Goal: Task Accomplishment & Management: Complete application form

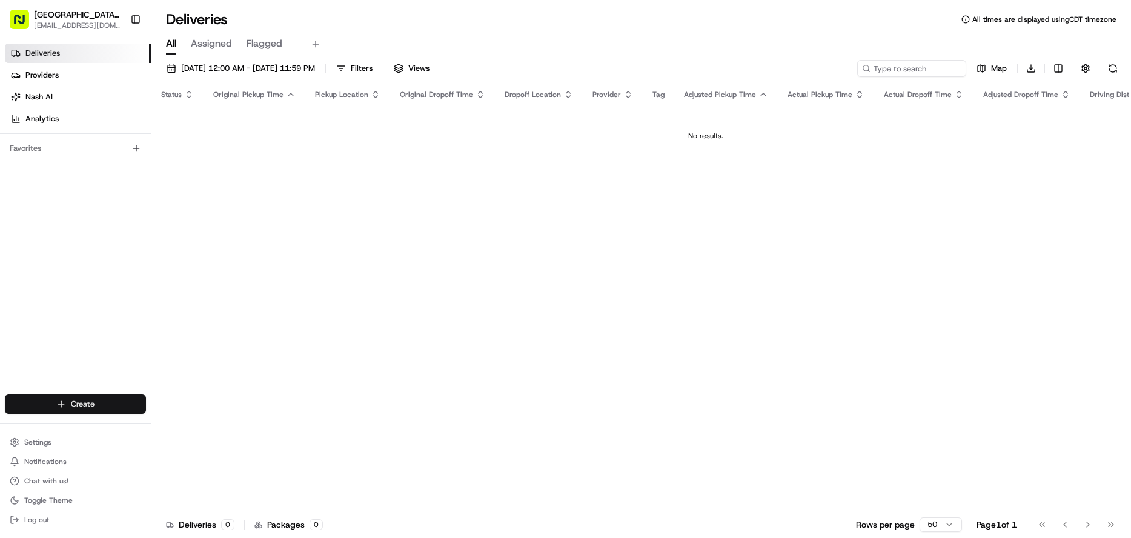
click at [91, 408] on html "Pizza Ranch - [GEOGRAPHIC_DATA], [GEOGRAPHIC_DATA] [EMAIL_ADDRESS][DOMAIN_NAME]…" at bounding box center [565, 269] width 1131 height 538
click at [196, 424] on link "Delivery" at bounding box center [219, 427] width 135 height 22
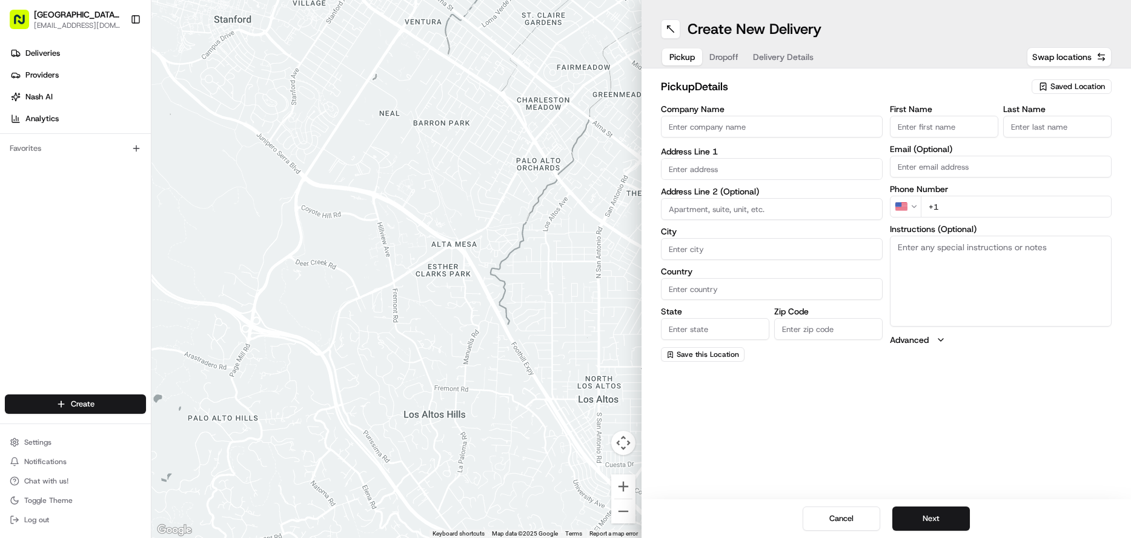
click at [710, 128] on input "Company Name" at bounding box center [772, 127] width 222 height 22
type input "WENTZVILLE PIZZA RANCH"
type input "[STREET_ADDRESS]"
type input "[GEOGRAPHIC_DATA]"
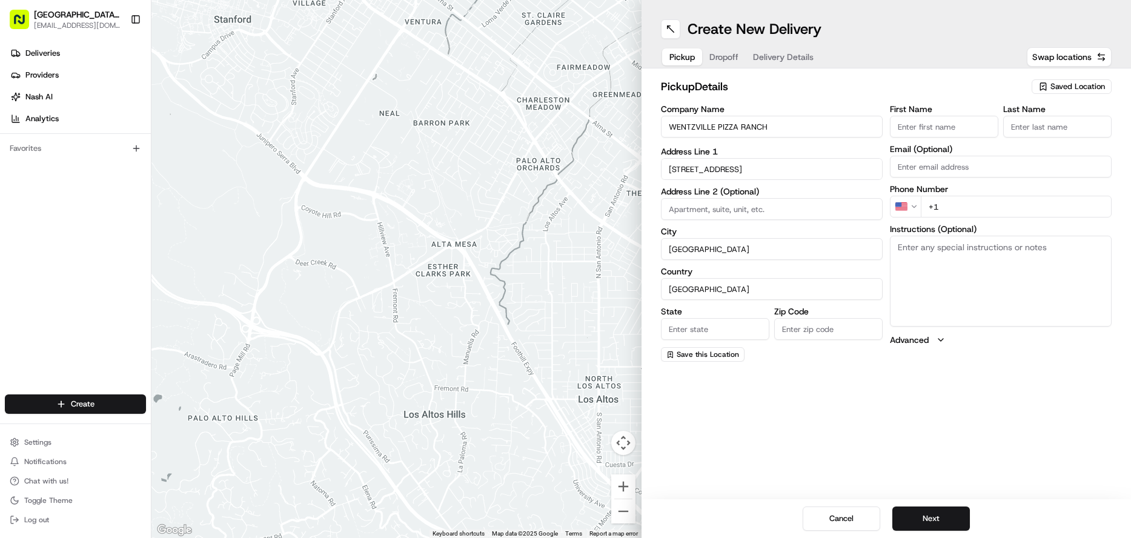
type input "MO"
type input "63385-3405"
type input "[GEOGRAPHIC_DATA]"
type input "Ranch"
type input "[EMAIL_ADDRESS][DOMAIN_NAME]"
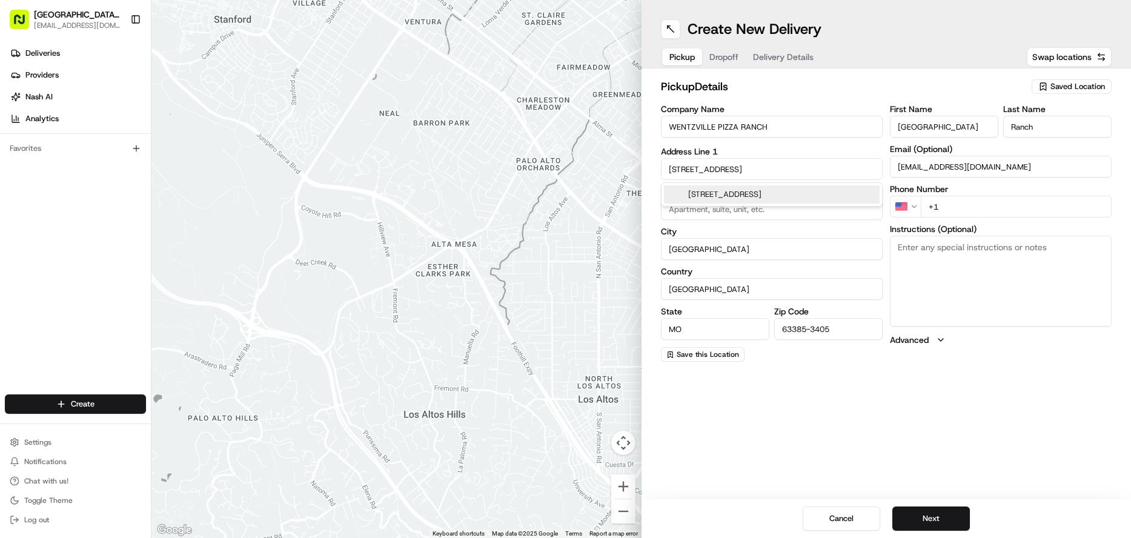
click at [942, 208] on input "+1" at bounding box center [1016, 207] width 191 height 22
type input "[PHONE_NUMBER]"
click at [965, 252] on textarea "Instructions (Optional)" at bounding box center [1001, 281] width 222 height 91
type textarea "Please pick up order inside Carry Out door"
click at [938, 513] on button "Next" at bounding box center [932, 519] width 78 height 24
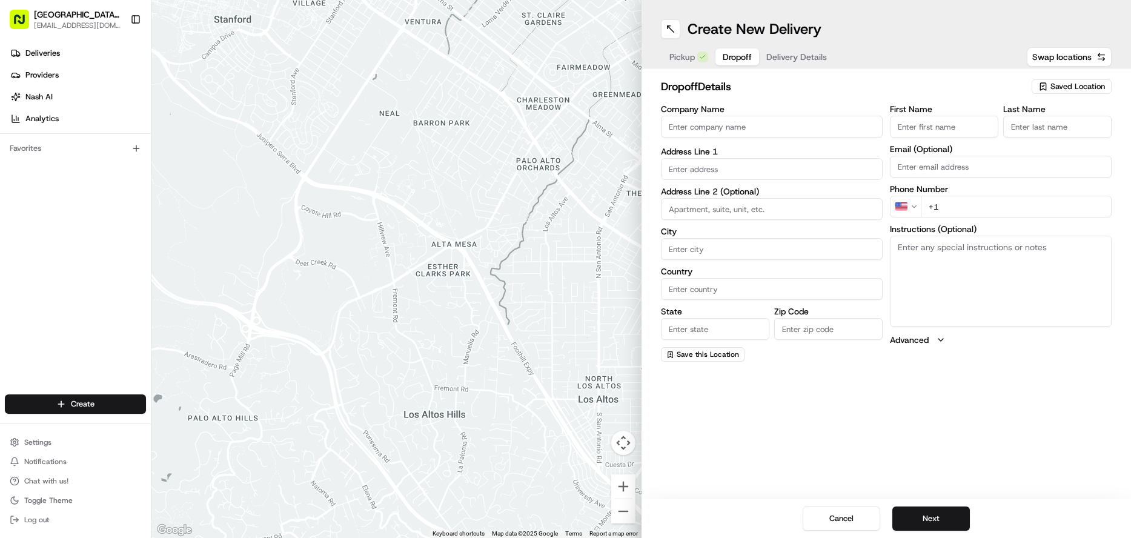
click at [939, 132] on input "First Name" at bounding box center [944, 127] width 108 height 22
type input "Bill"
click at [1044, 132] on input "Last Name" at bounding box center [1058, 127] width 108 height 22
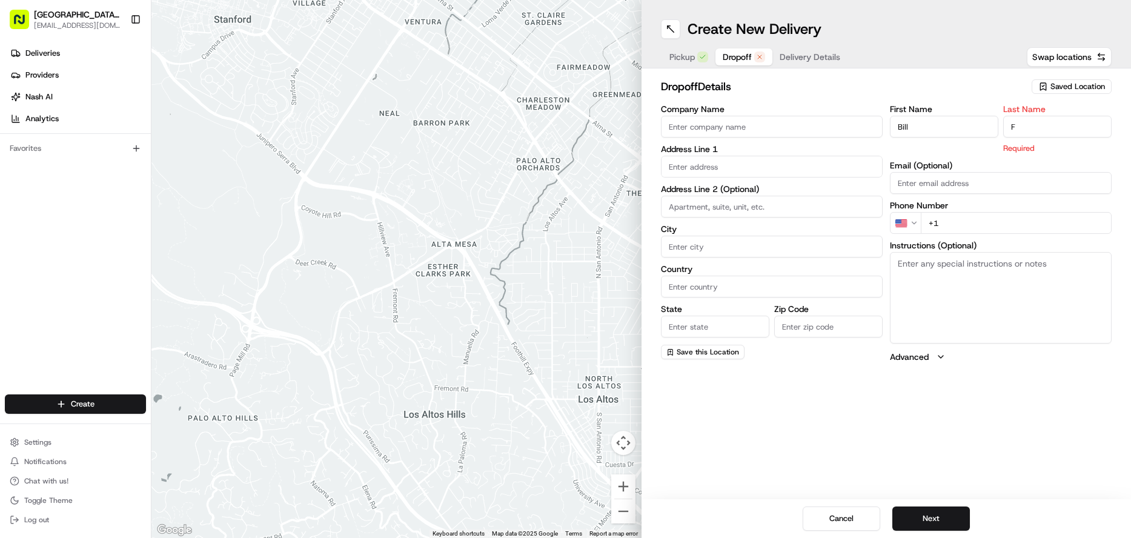
type input "F"
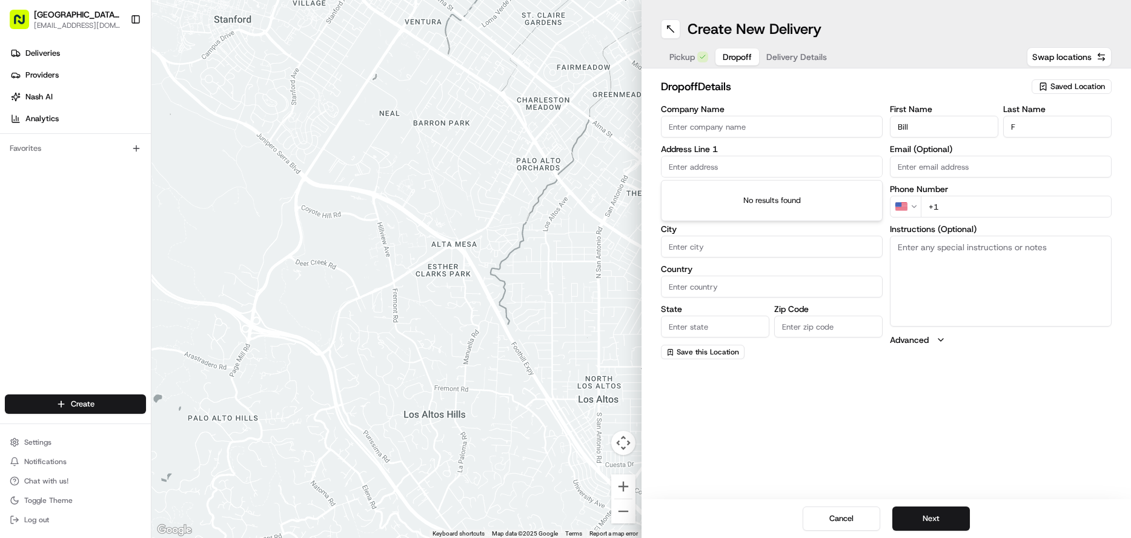
click at [702, 159] on input "text" at bounding box center [772, 167] width 222 height 22
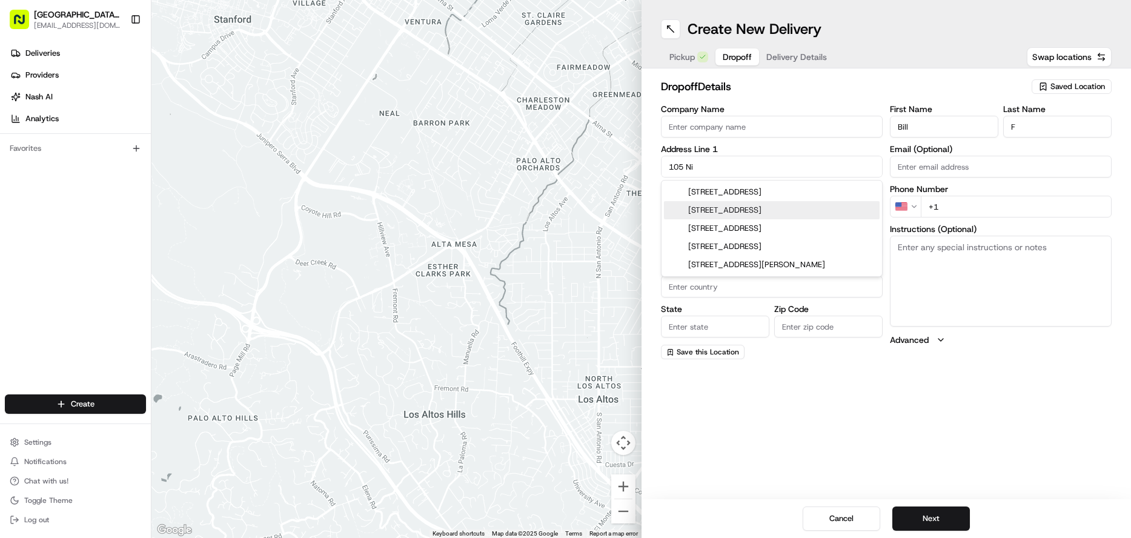
click at [740, 215] on div "[STREET_ADDRESS]" at bounding box center [772, 210] width 216 height 18
type input "[STREET_ADDRESS]"
type input "[GEOGRAPHIC_DATA]"
type input "MO"
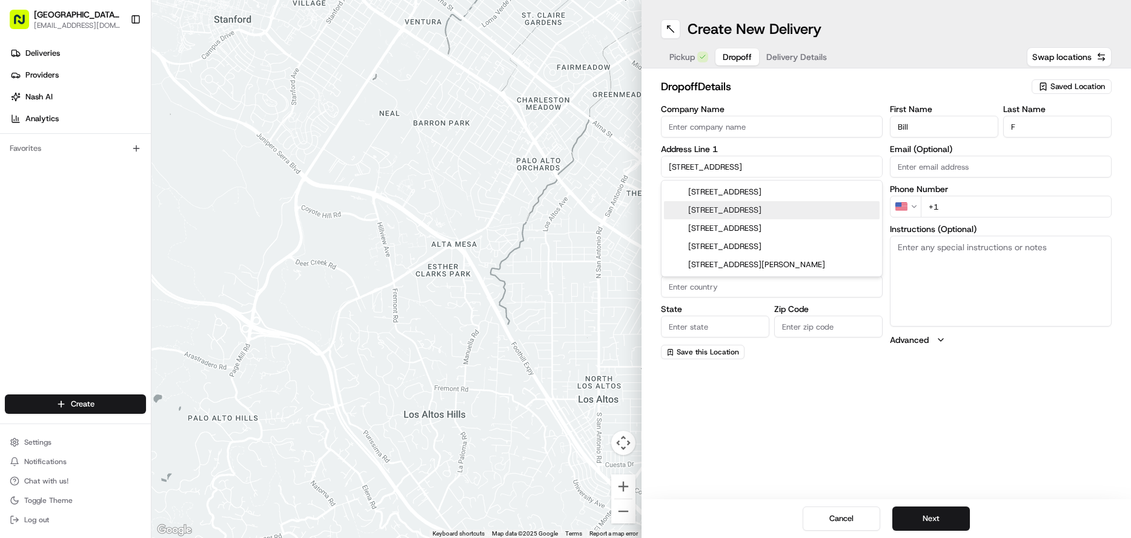
type input "63385"
type input "[STREET_ADDRESS]"
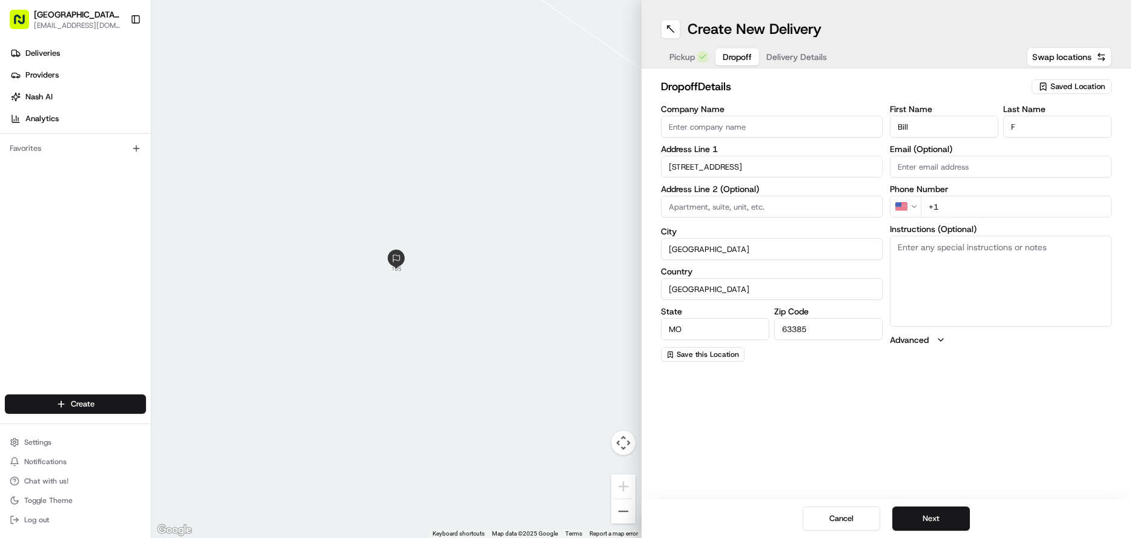
click at [970, 216] on input "+1" at bounding box center [1016, 207] width 191 height 22
type input "[PHONE_NUMBER]"
click at [928, 521] on button "Next" at bounding box center [932, 519] width 78 height 24
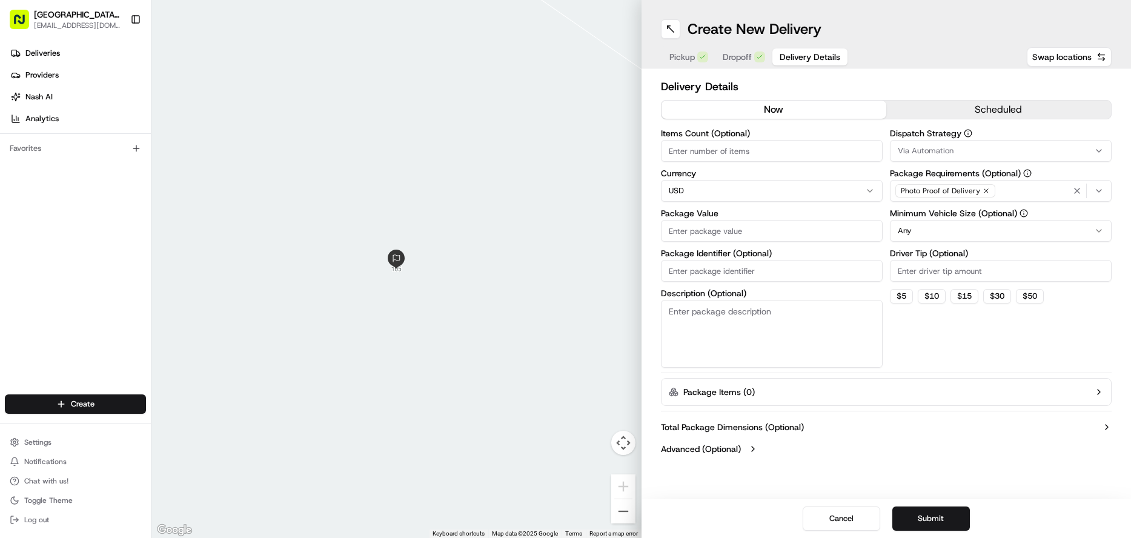
click at [690, 234] on input "Package Value" at bounding box center [772, 231] width 222 height 22
type input "25.98"
click at [962, 269] on input "Driver Tip (Optional)" at bounding box center [1001, 271] width 222 height 22
type input "3.90"
click at [1101, 190] on icon "button" at bounding box center [1099, 191] width 10 height 10
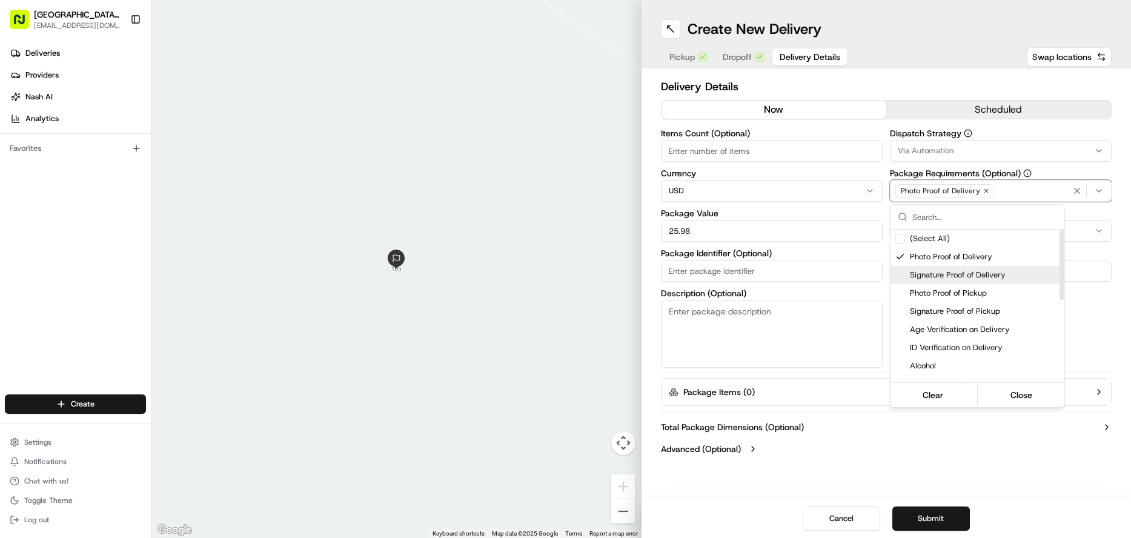
click at [903, 276] on div "Suggestions" at bounding box center [901, 275] width 10 height 10
click at [903, 260] on div "Suggestions" at bounding box center [901, 257] width 10 height 10
click at [991, 465] on html "Pizza Ranch - [GEOGRAPHIC_DATA], [GEOGRAPHIC_DATA] [EMAIL_ADDRESS][DOMAIN_NAME]…" at bounding box center [565, 269] width 1131 height 538
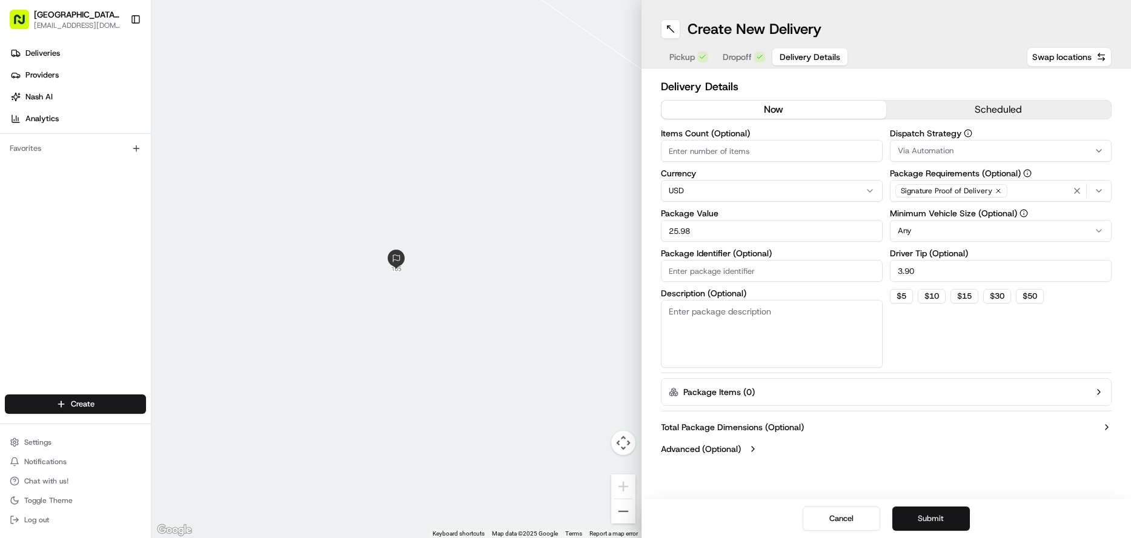
click at [928, 520] on button "Submit" at bounding box center [932, 519] width 78 height 24
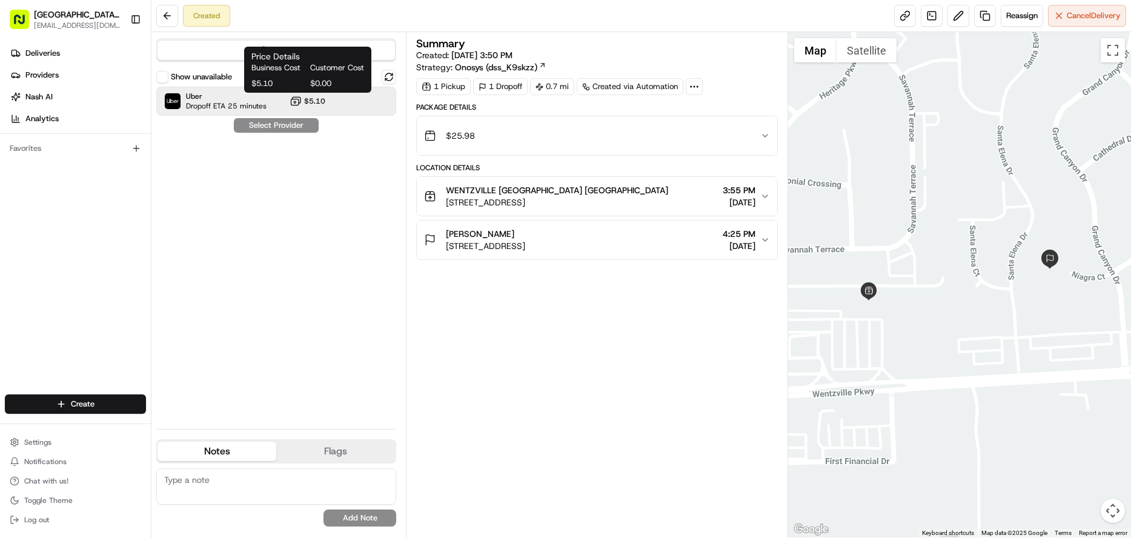
click at [309, 105] on span "$5.10" at bounding box center [314, 101] width 21 height 10
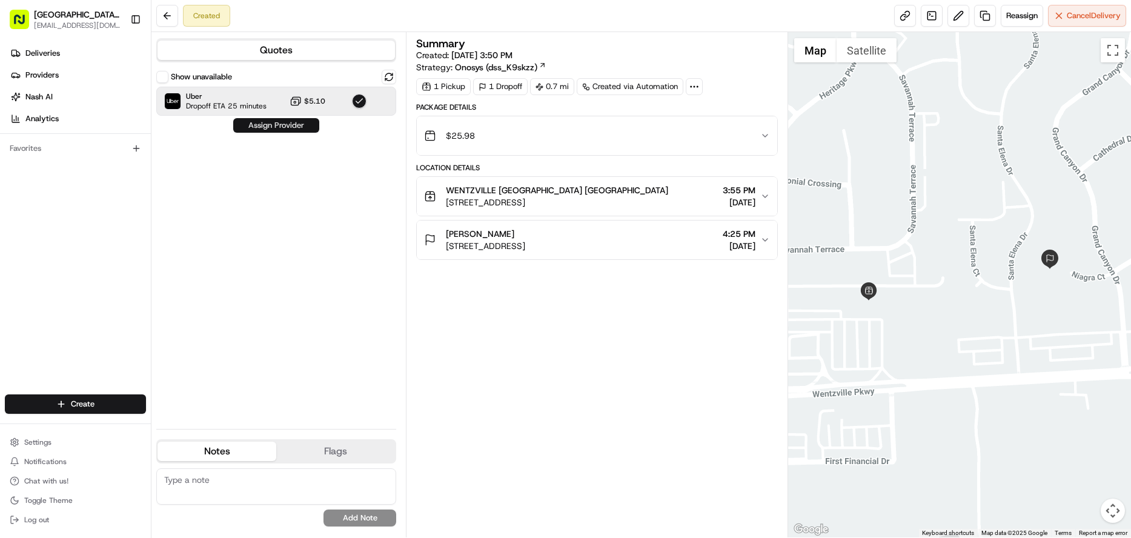
click at [284, 126] on button "Assign Provider" at bounding box center [276, 125] width 86 height 15
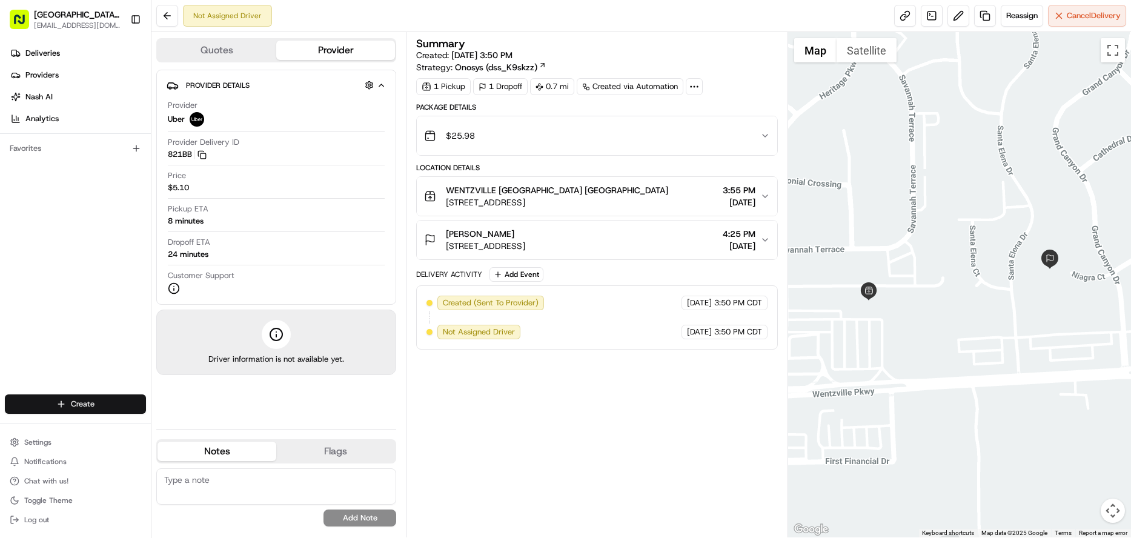
click at [89, 401] on html "Pizza Ranch - [GEOGRAPHIC_DATA], [GEOGRAPHIC_DATA] [EMAIL_ADDRESS][DOMAIN_NAME]…" at bounding box center [565, 269] width 1131 height 538
click at [188, 427] on link "Delivery" at bounding box center [219, 427] width 135 height 22
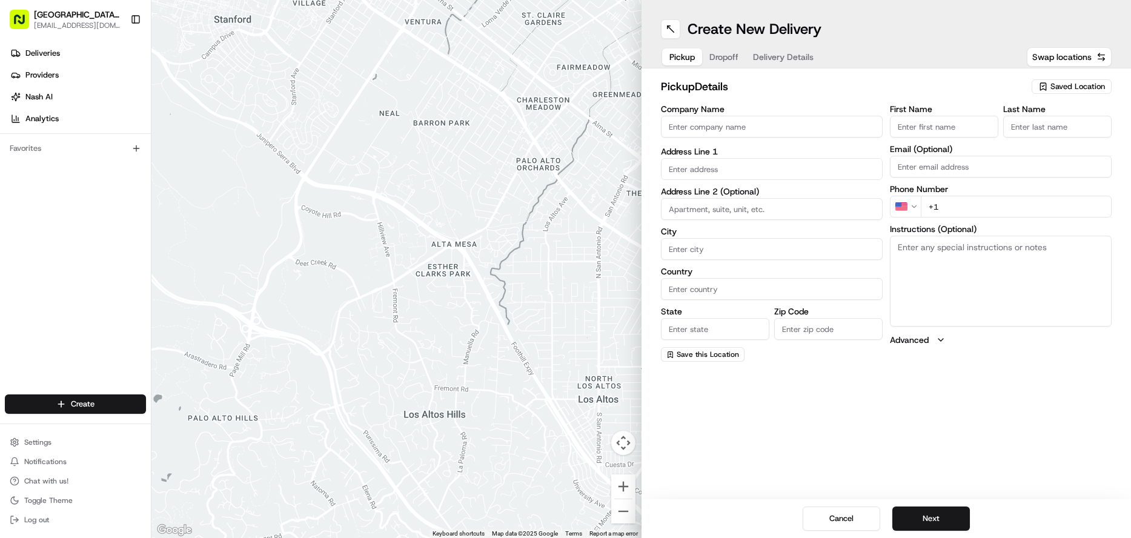
click at [681, 126] on input "Company Name" at bounding box center [772, 127] width 222 height 22
type input "WENTZVILLE PIZZA RANCH"
type input "[STREET_ADDRESS]"
type input "[GEOGRAPHIC_DATA]"
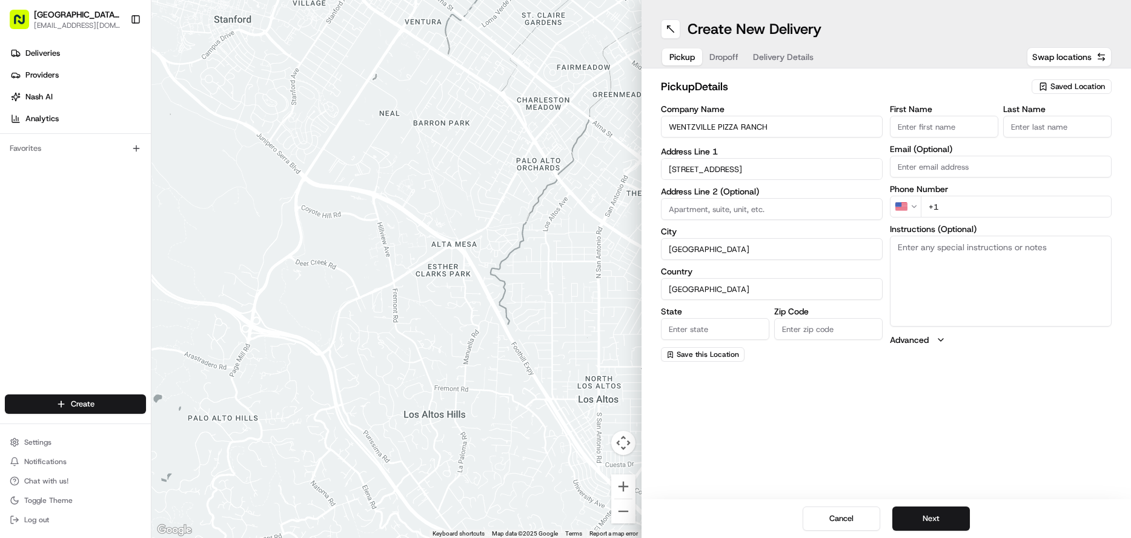
type input "MO"
type input "63385-3405"
type input "[GEOGRAPHIC_DATA]"
type input "Ranch"
type input "[EMAIL_ADDRESS][DOMAIN_NAME]"
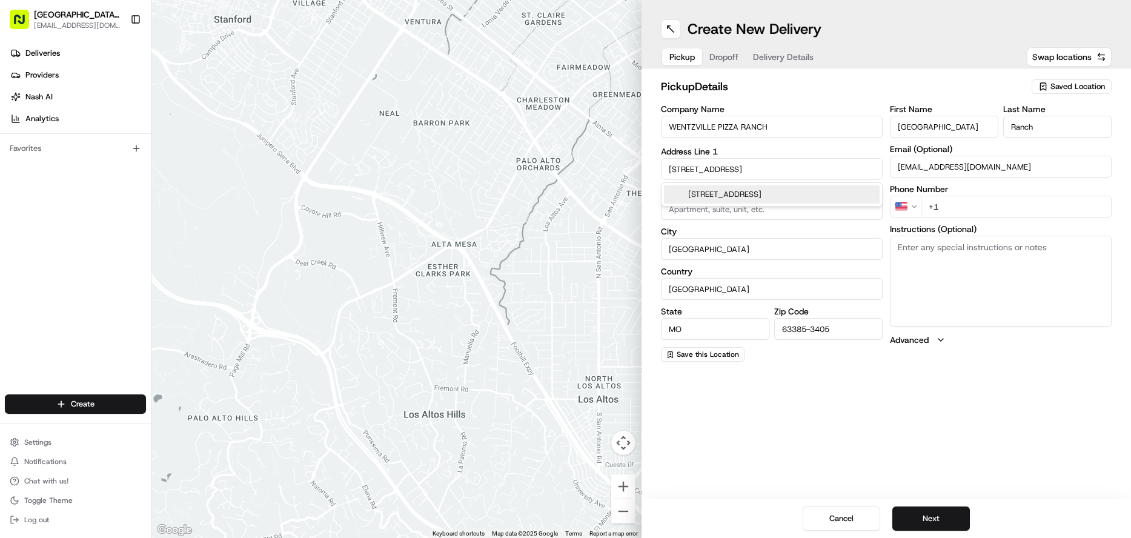
click at [959, 210] on input "+1" at bounding box center [1016, 207] width 191 height 22
type input "[PHONE_NUMBER]"
click at [967, 245] on textarea "Instructions (Optional)" at bounding box center [1001, 281] width 222 height 91
click at [944, 264] on textarea "Instructions (Optional)" at bounding box center [1001, 281] width 222 height 91
drag, startPoint x: 899, startPoint y: 248, endPoint x: 1075, endPoint y: 248, distance: 176.4
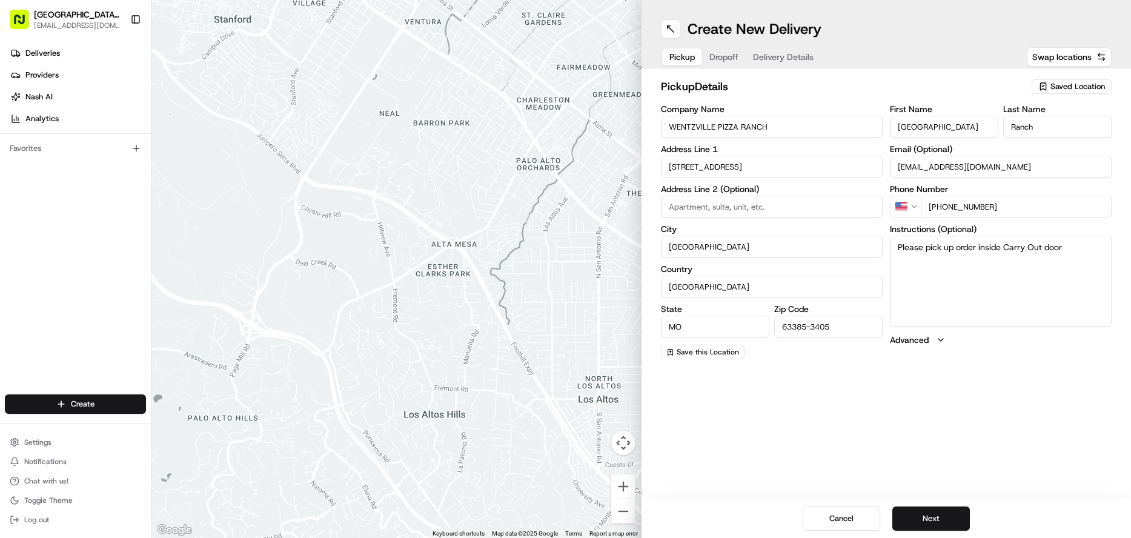
click at [1075, 248] on textarea "Please pick up order inside Carry Out door" at bounding box center [1001, 281] width 222 height 91
type textarea "Please pick up order inside Carry Out door"
click at [919, 518] on button "Next" at bounding box center [932, 519] width 78 height 24
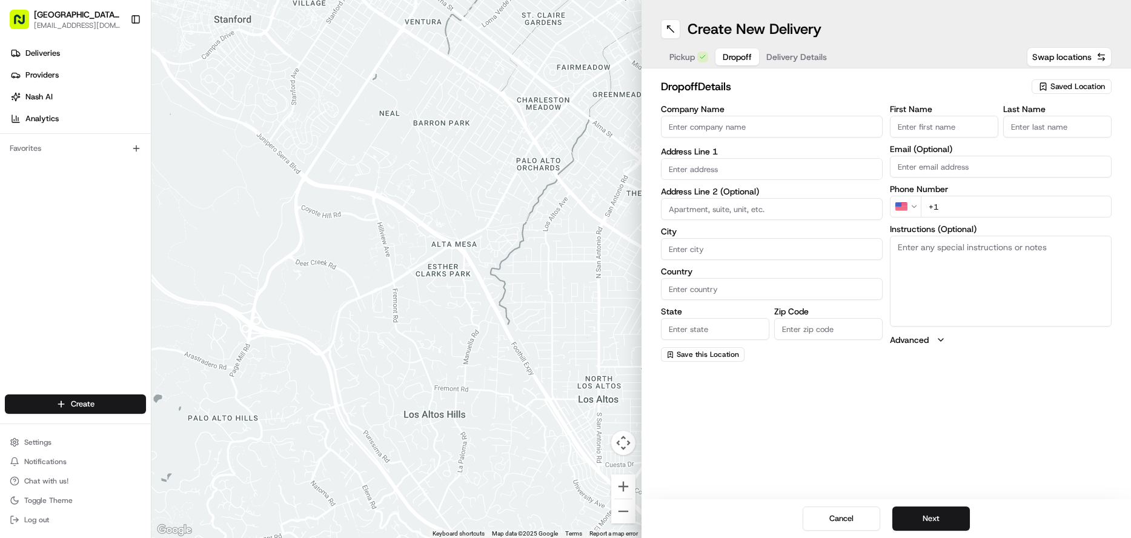
click at [933, 124] on input "First Name" at bounding box center [944, 127] width 108 height 22
type input "[PERSON_NAME]"
click at [1043, 127] on input "Last Name" at bounding box center [1058, 127] width 108 height 22
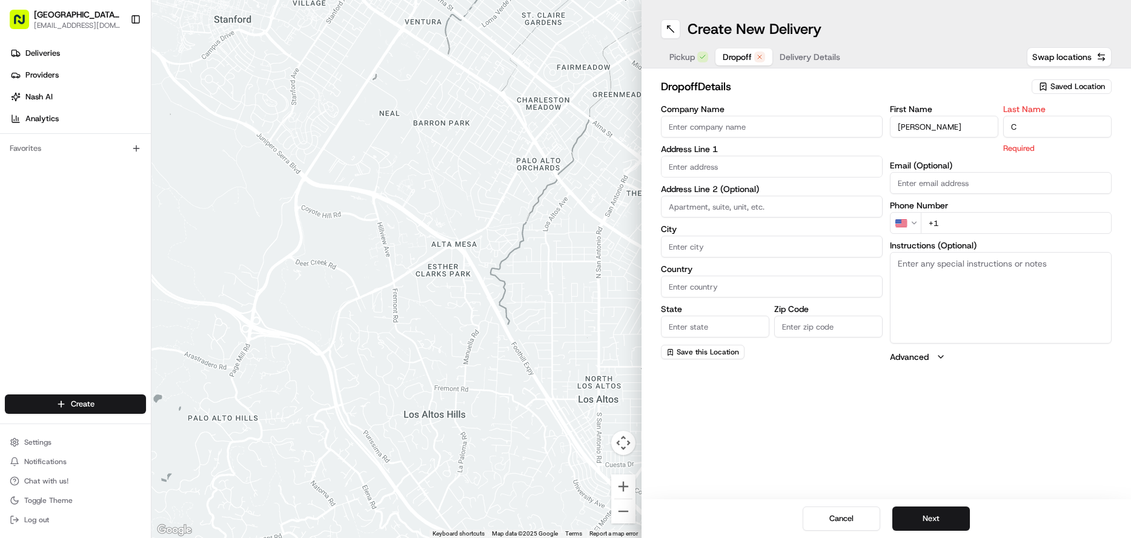
type input "C"
click at [715, 167] on input "text" at bounding box center [772, 167] width 222 height 22
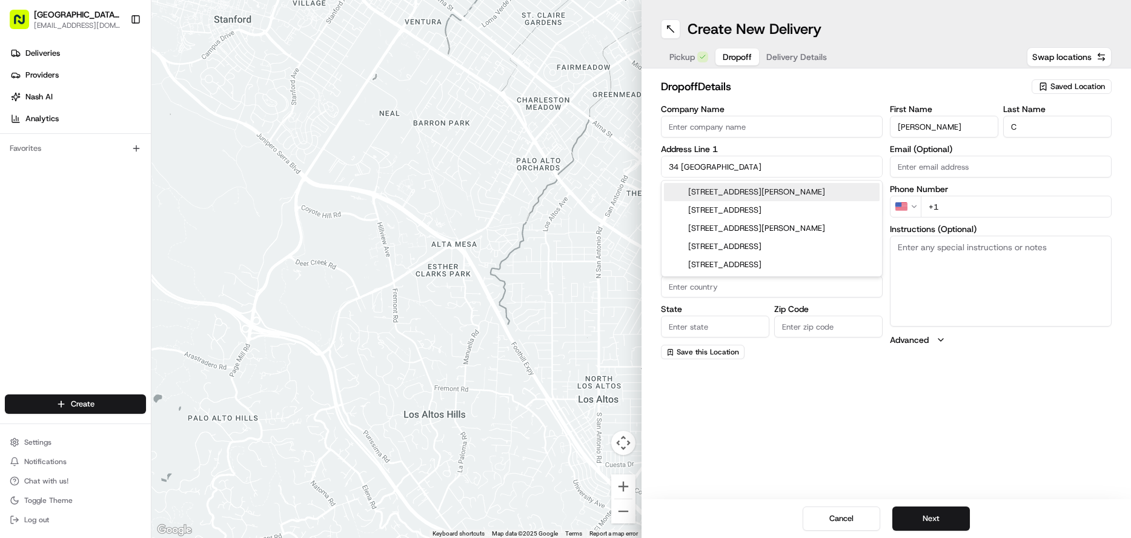
click at [773, 192] on div "[STREET_ADDRESS][PERSON_NAME]" at bounding box center [772, 192] width 216 height 18
type input "[STREET_ADDRESS][PERSON_NAME]"
type input "[GEOGRAPHIC_DATA]"
type input "MO"
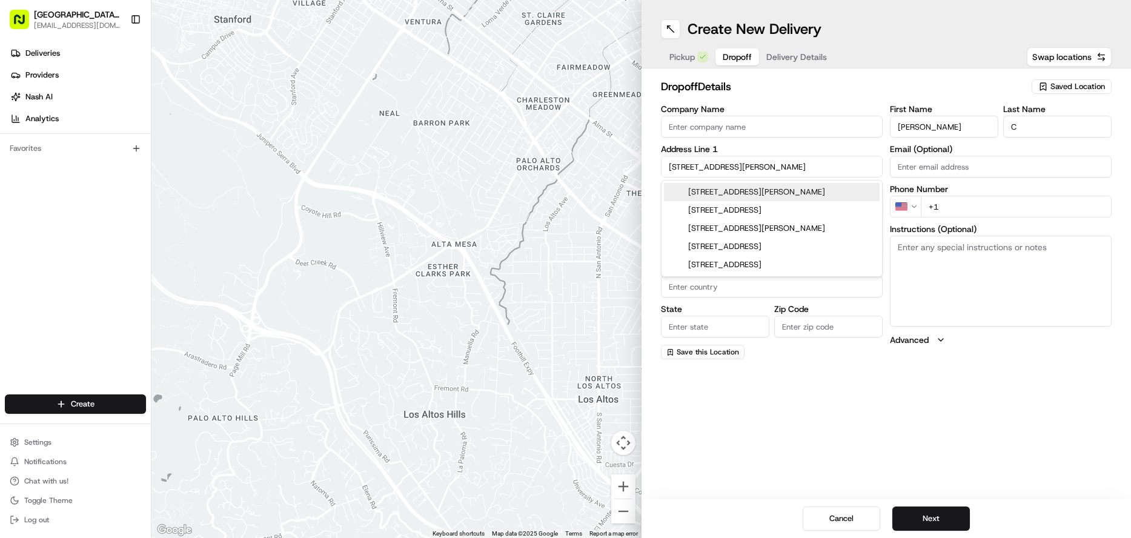
type input "63385"
type input "[STREET_ADDRESS][PERSON_NAME]"
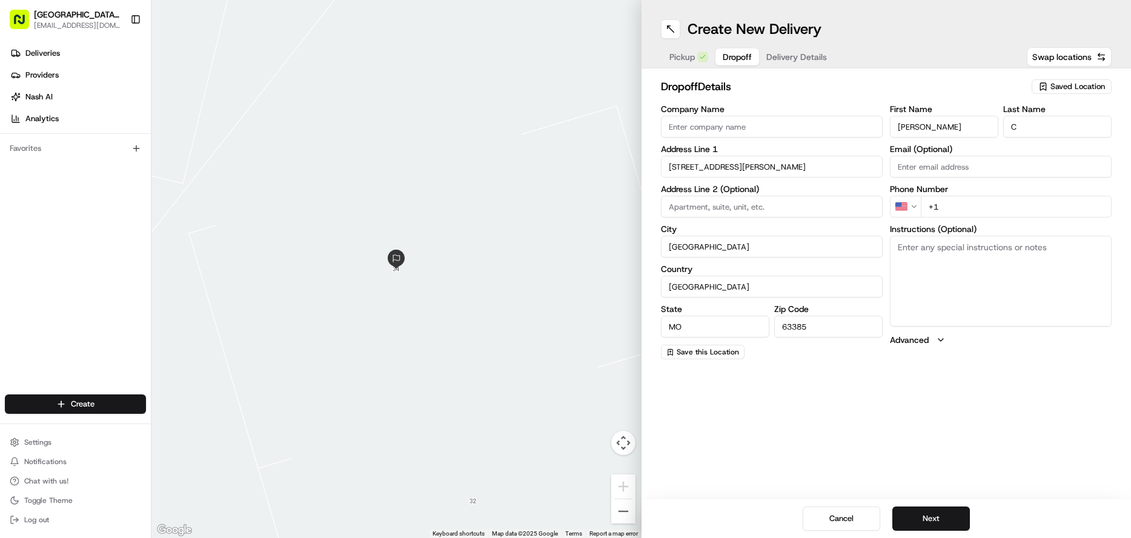
click at [948, 210] on input "+1" at bounding box center [1016, 207] width 191 height 22
type input "[PHONE_NUMBER]"
click at [924, 515] on button "Next" at bounding box center [932, 519] width 78 height 24
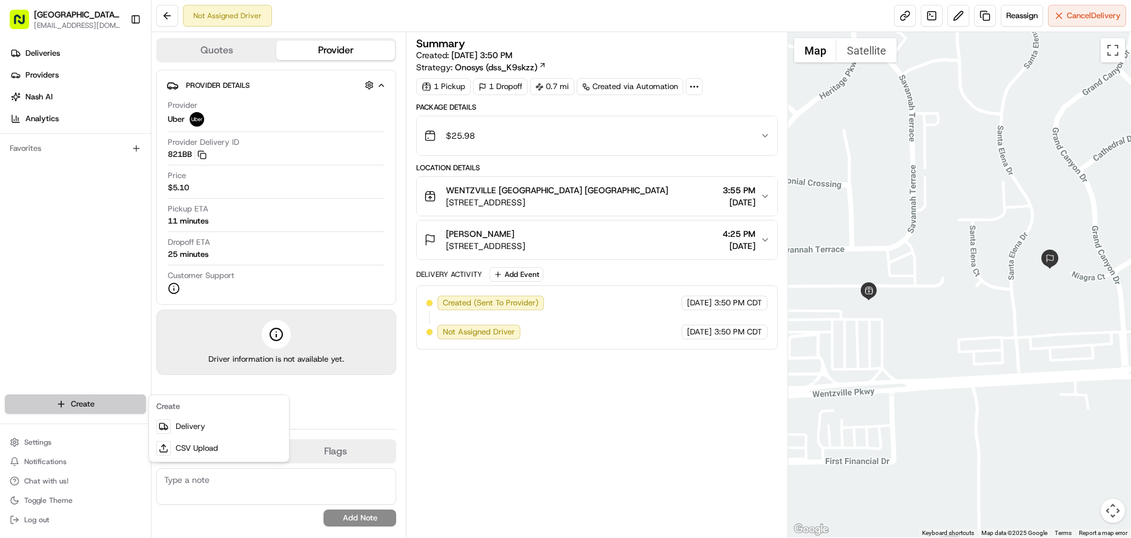
click at [76, 401] on html "Pizza Ranch - [GEOGRAPHIC_DATA], [GEOGRAPHIC_DATA] [EMAIL_ADDRESS][DOMAIN_NAME]…" at bounding box center [565, 269] width 1131 height 538
click at [216, 425] on link "Delivery" at bounding box center [219, 427] width 135 height 22
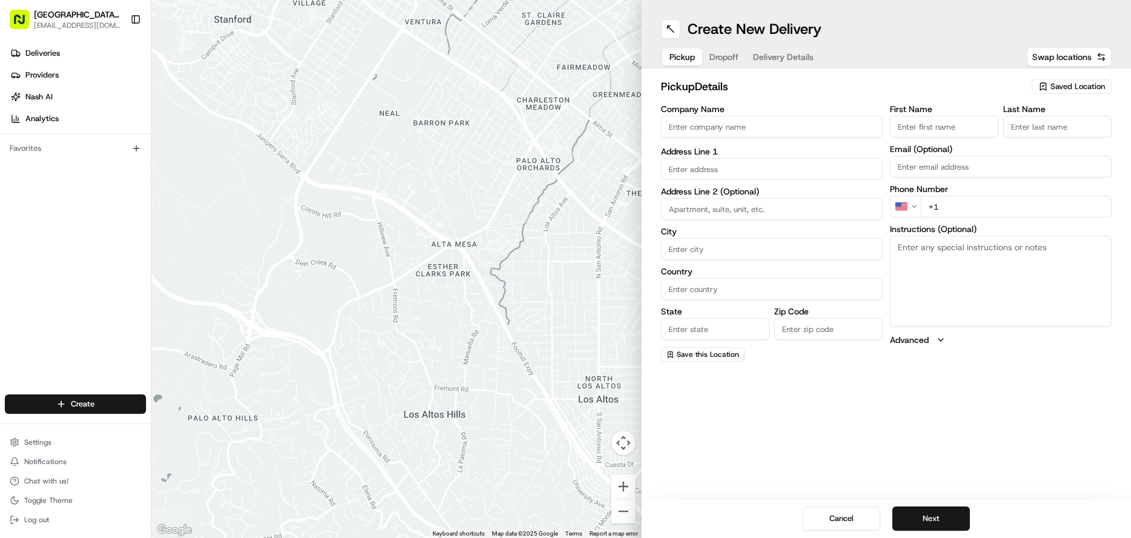
click at [697, 124] on input "Company Name" at bounding box center [772, 127] width 222 height 22
type input "WENTZVILLE PIZZA RANCH"
type input "[STREET_ADDRESS]"
type input "[GEOGRAPHIC_DATA]"
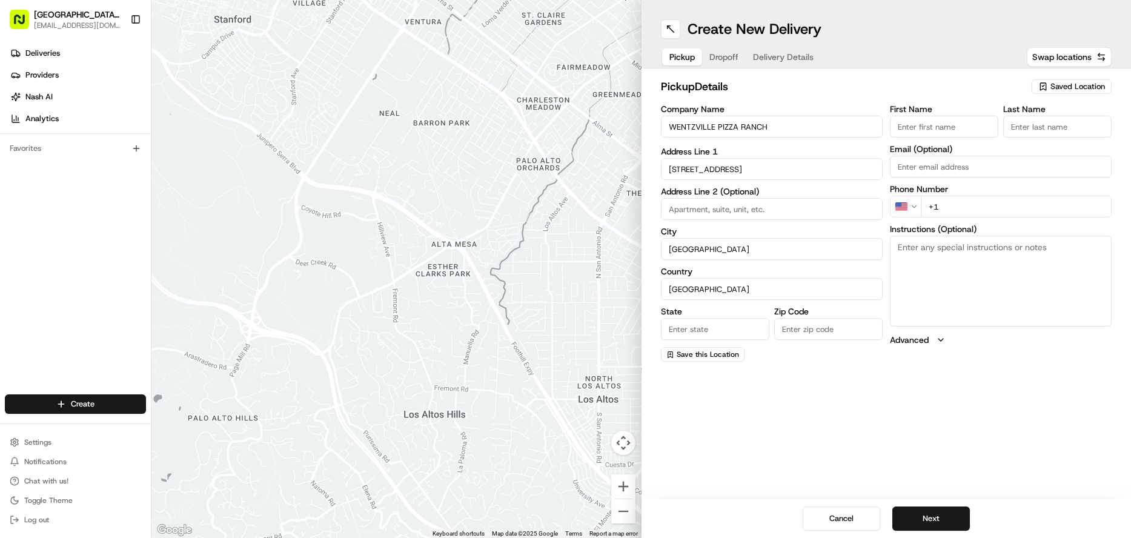
type input "MO"
type input "63385-3405"
type input "[GEOGRAPHIC_DATA]"
type input "Ranch"
type input "[EMAIL_ADDRESS][DOMAIN_NAME]"
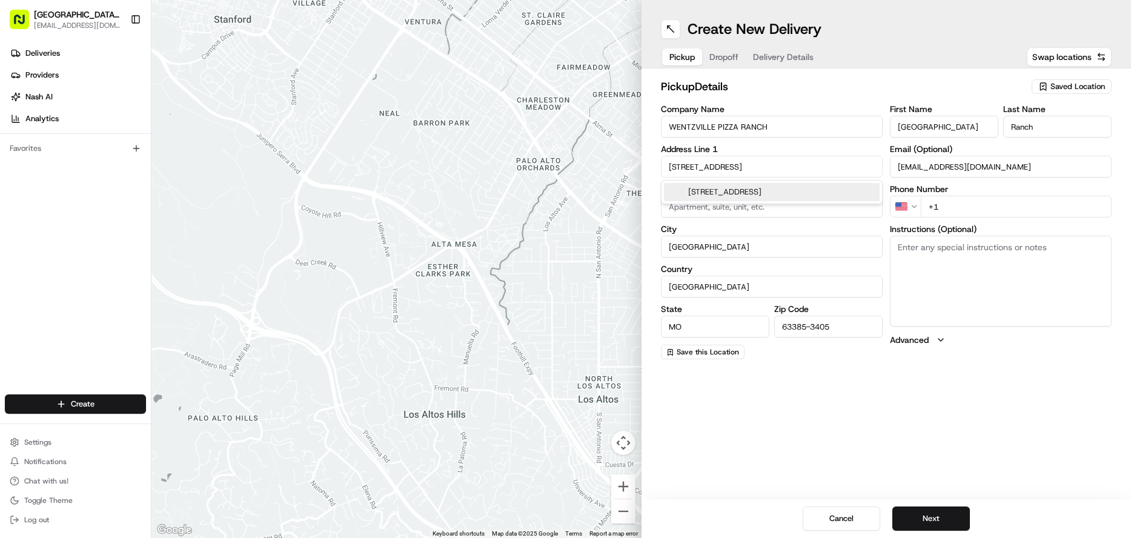
click at [950, 201] on input "+1" at bounding box center [1016, 207] width 191 height 22
type input "[PHONE_NUMBER]"
click at [905, 252] on textarea "Instructions (Optional)" at bounding box center [1001, 281] width 222 height 91
paste textarea "Please pick up order inside Carry Out door"
type textarea "Please pick up order inside Carry Out door"
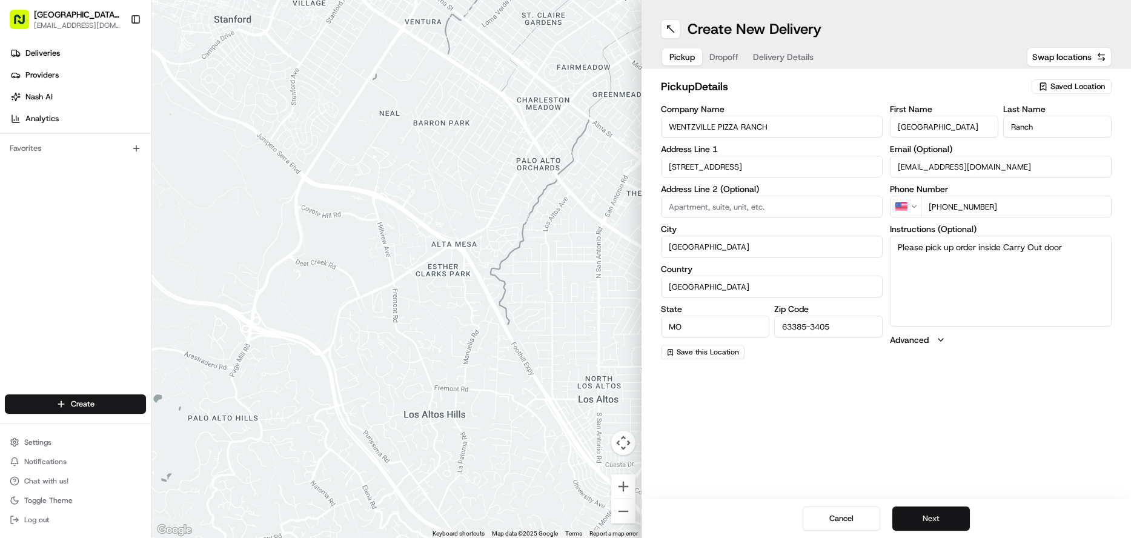
click at [932, 515] on button "Next" at bounding box center [932, 519] width 78 height 24
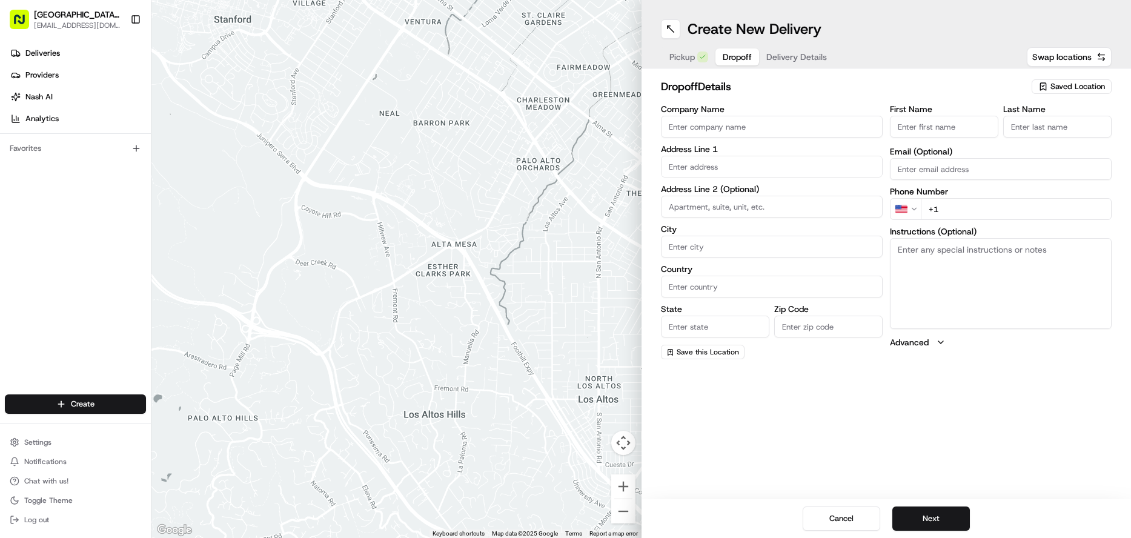
click at [938, 124] on input "First Name" at bounding box center [944, 127] width 108 height 22
type input "[PERSON_NAME]"
click at [1022, 125] on input "Last Name" at bounding box center [1058, 127] width 108 height 22
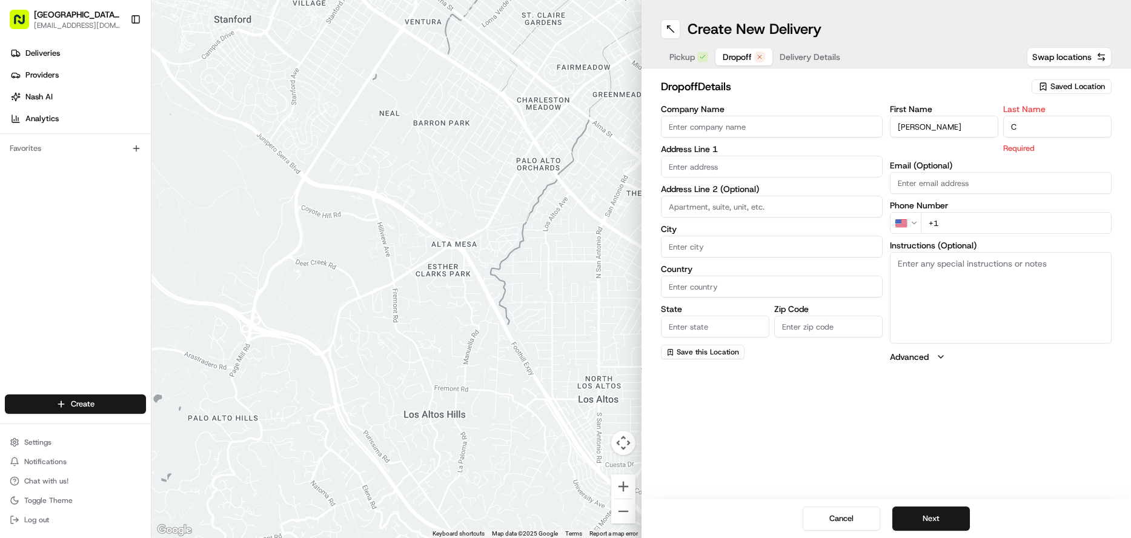
type input "C"
click at [693, 172] on input "text" at bounding box center [772, 167] width 222 height 22
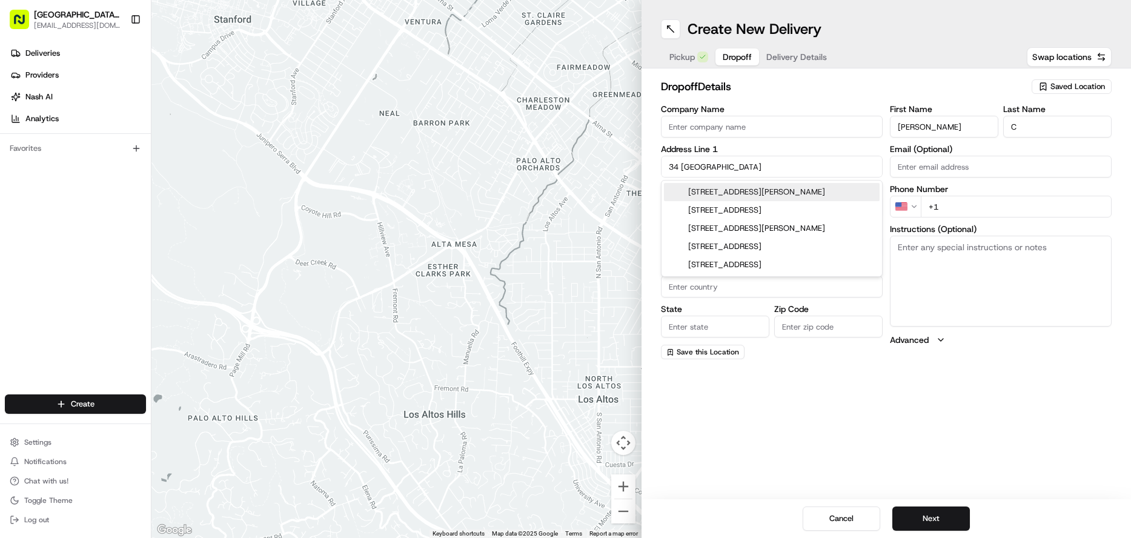
click at [769, 196] on div "[STREET_ADDRESS][PERSON_NAME]" at bounding box center [772, 192] width 216 height 18
type input "[STREET_ADDRESS][PERSON_NAME]"
type input "[GEOGRAPHIC_DATA]"
type input "MO"
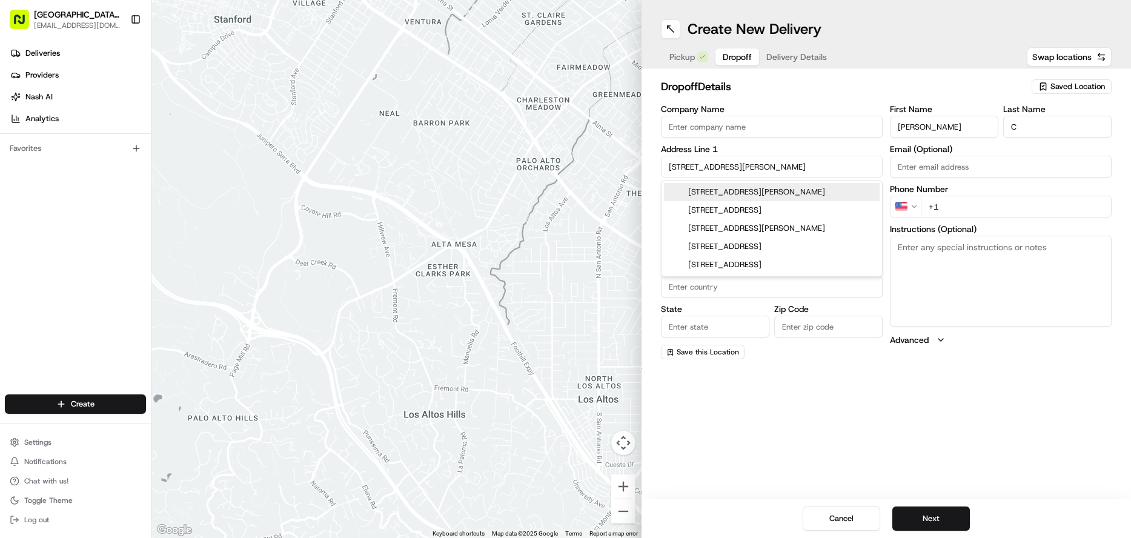
type input "63385"
type input "[STREET_ADDRESS][PERSON_NAME]"
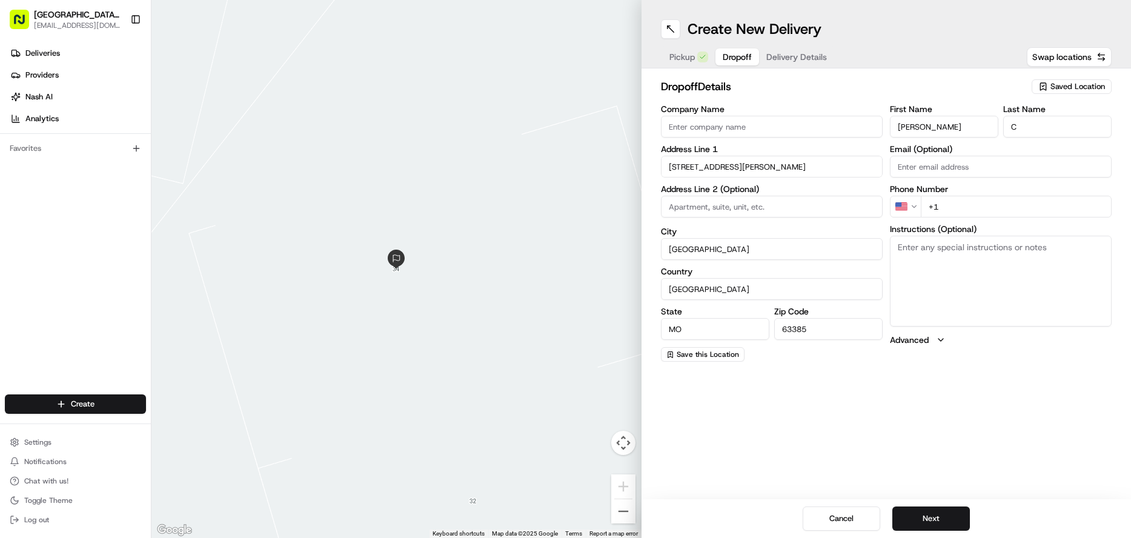
click at [958, 203] on input "+1" at bounding box center [1016, 207] width 191 height 22
type input "[PHONE_NUMBER]"
click at [936, 253] on textarea "Instructions (Optional)" at bounding box center [1001, 281] width 222 height 91
click at [1008, 250] on textarea "Please leave on front bench. Call" at bounding box center [1001, 281] width 222 height 91
type textarea "Please leave on front bench & Call"
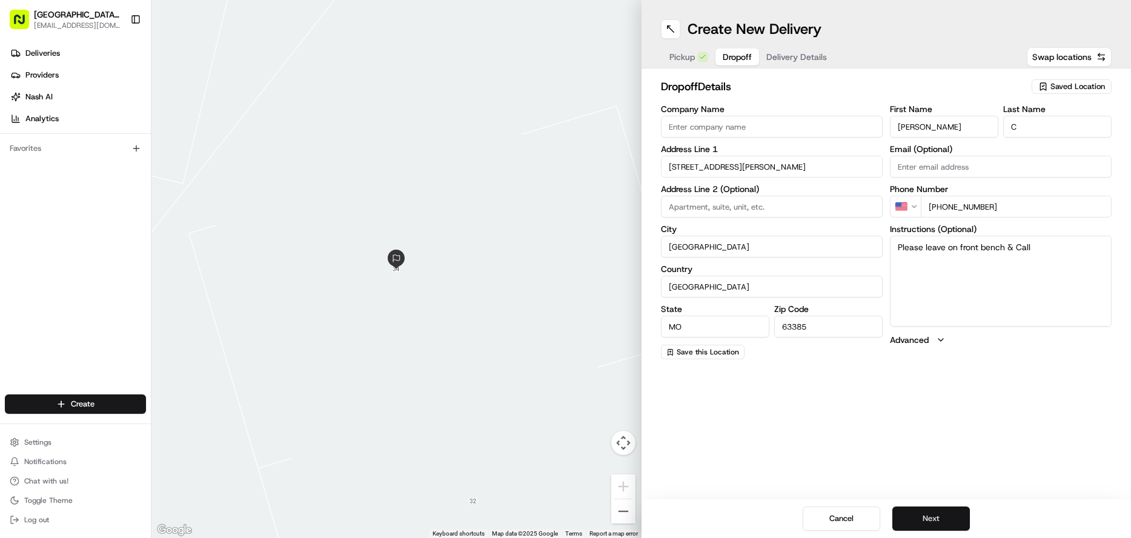
click at [935, 524] on button "Next" at bounding box center [932, 519] width 78 height 24
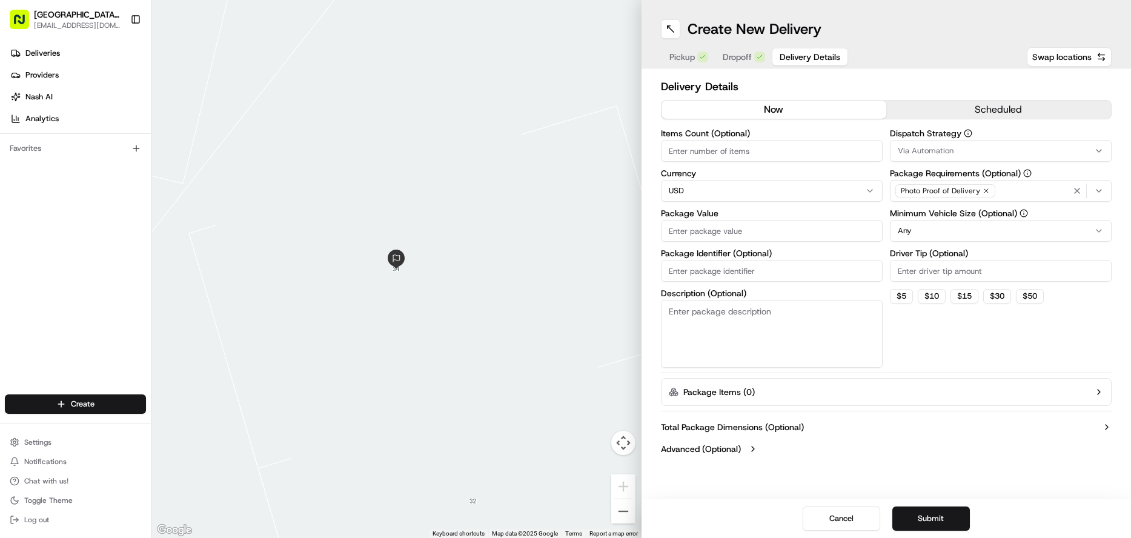
click at [717, 236] on input "Package Value" at bounding box center [772, 231] width 222 height 22
type input "23.49"
click at [939, 270] on input "Driver Tip (Optional)" at bounding box center [1001, 271] width 222 height 22
click at [919, 270] on input "Driver Tip (Optional)" at bounding box center [1001, 271] width 222 height 22
type input "5.00"
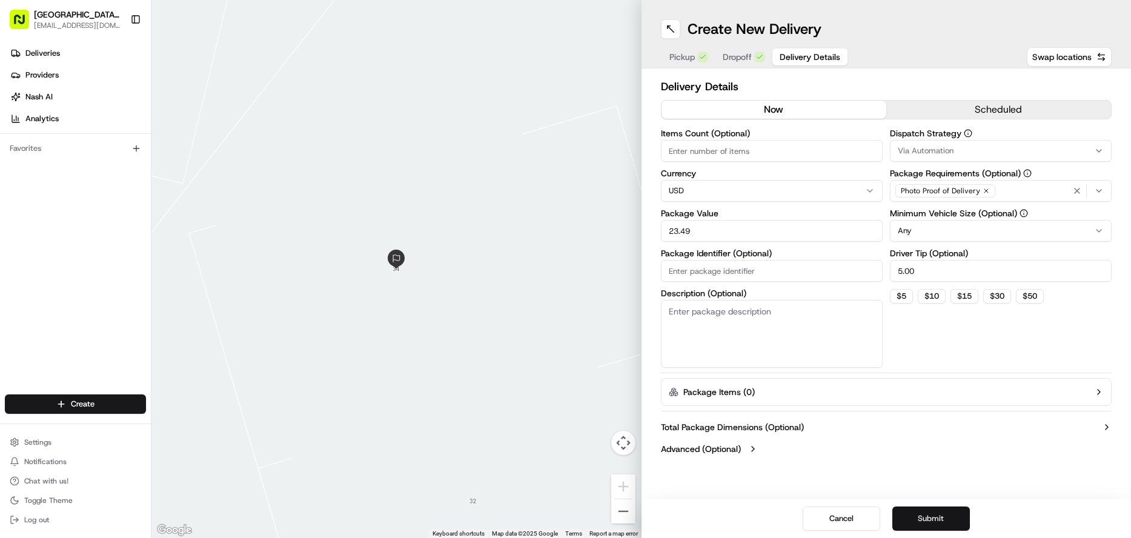
click at [921, 516] on button "Submit" at bounding box center [932, 519] width 78 height 24
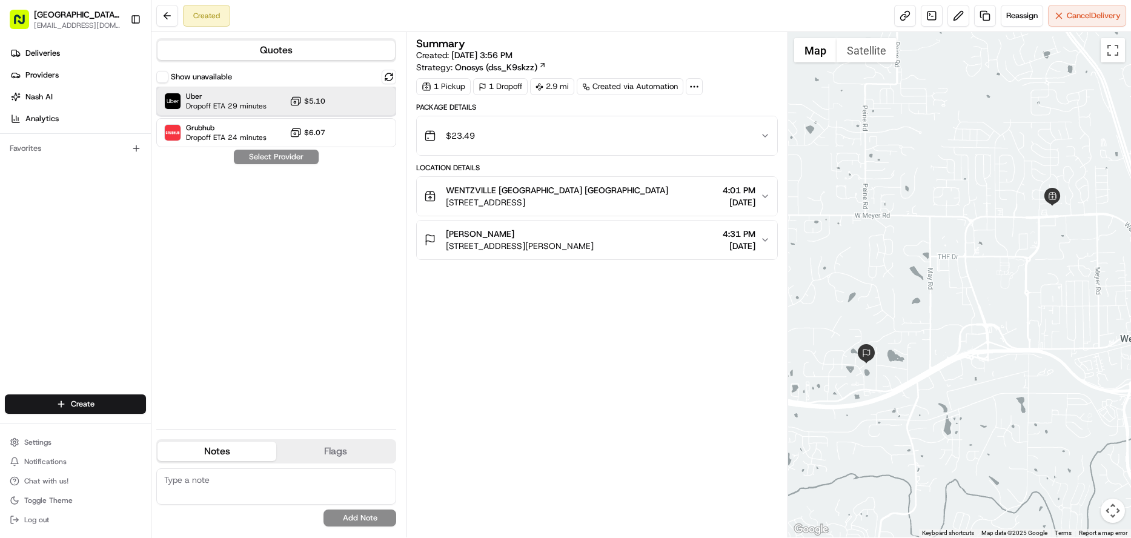
click at [341, 106] on div "Uber Dropoff ETA 29 minutes $5.10" at bounding box center [276, 101] width 240 height 29
click at [304, 156] on button "Assign Provider" at bounding box center [276, 157] width 86 height 15
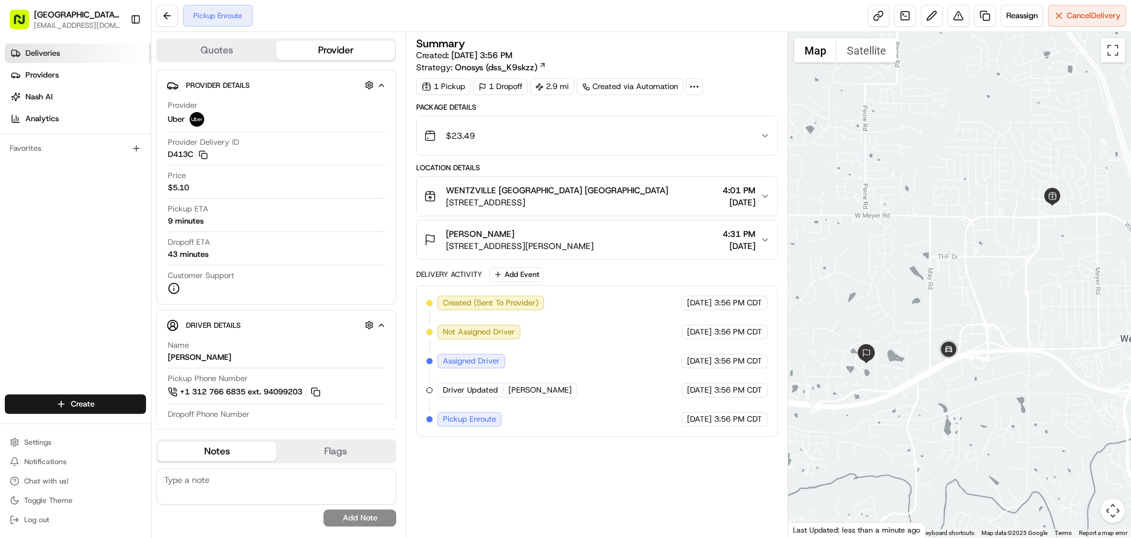
click at [61, 54] on link "Deliveries" at bounding box center [78, 53] width 146 height 19
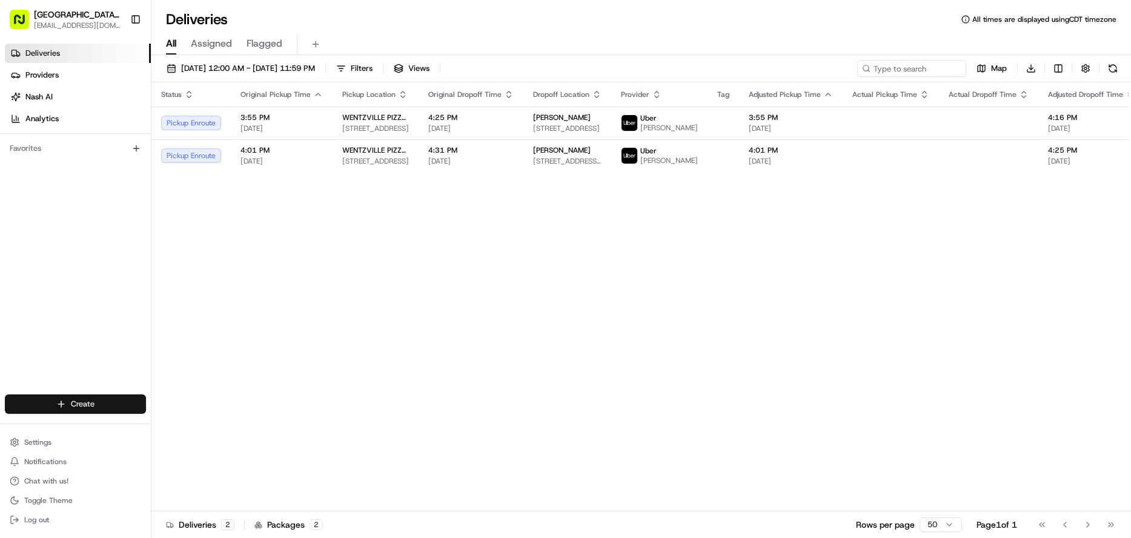
click at [90, 408] on html "Pizza Ranch - [GEOGRAPHIC_DATA], [GEOGRAPHIC_DATA] [EMAIL_ADDRESS][DOMAIN_NAME]…" at bounding box center [565, 269] width 1131 height 538
click at [196, 165] on html "Pizza Ranch - [GEOGRAPHIC_DATA], [GEOGRAPHIC_DATA] [EMAIL_ADDRESS][DOMAIN_NAME]…" at bounding box center [565, 269] width 1131 height 538
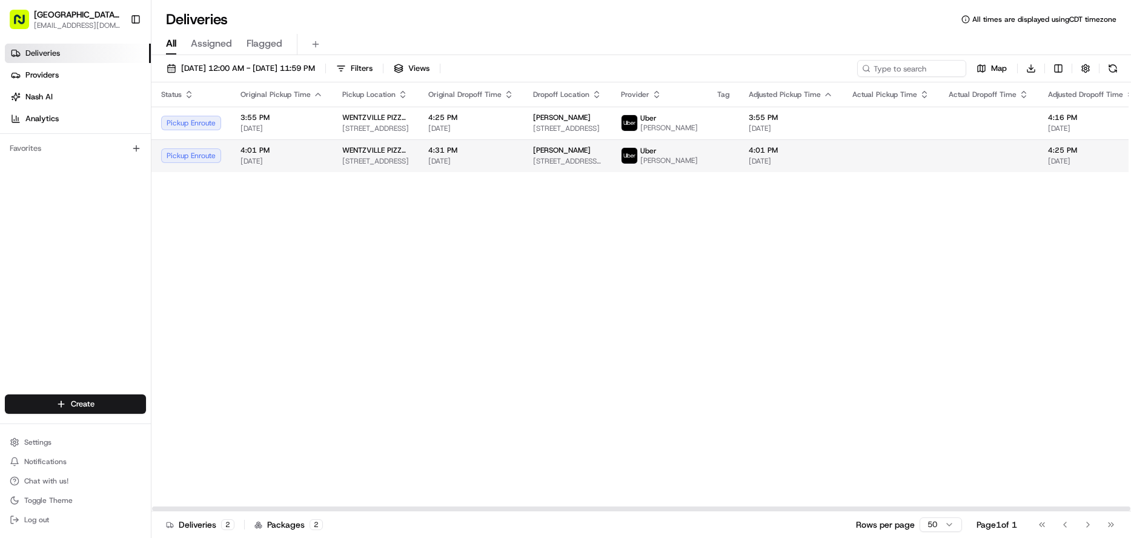
click at [202, 163] on div "Pickup Enroute" at bounding box center [191, 155] width 60 height 15
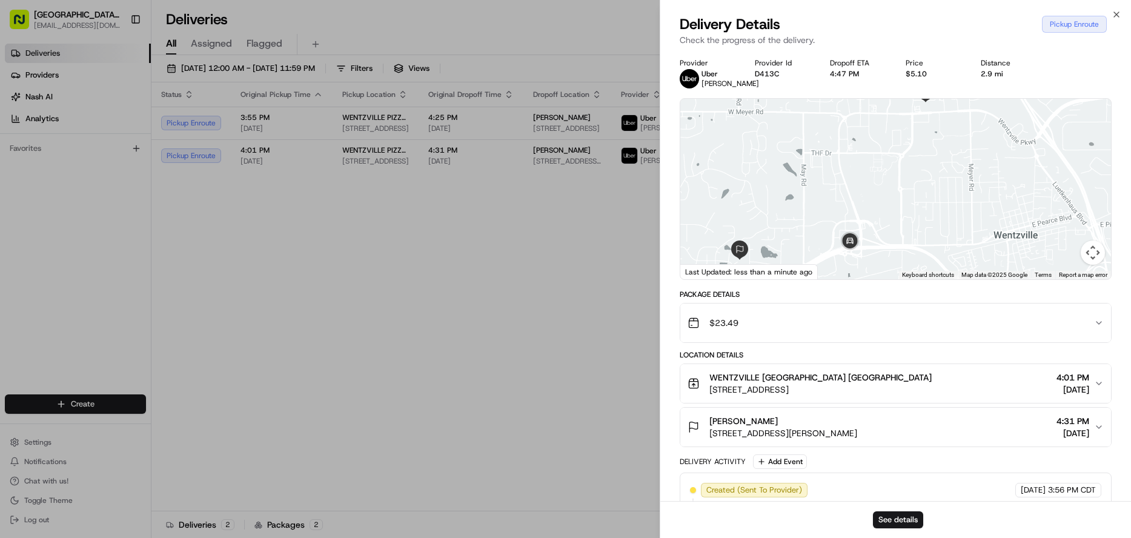
drag, startPoint x: 1011, startPoint y: 182, endPoint x: 765, endPoint y: 311, distance: 277.3
click at [765, 311] on div "Provider [PERSON_NAME] Provider Id D413C Dropoff ETA 4:47 PM Price $5.10 Distan…" at bounding box center [896, 341] width 432 height 566
drag, startPoint x: 947, startPoint y: 223, endPoint x: 867, endPoint y: 302, distance: 113.1
click at [867, 302] on div "Provider [PERSON_NAME] Provider Id D413C Dropoff ETA 4:47 PM Price $5.10 Distan…" at bounding box center [896, 341] width 432 height 566
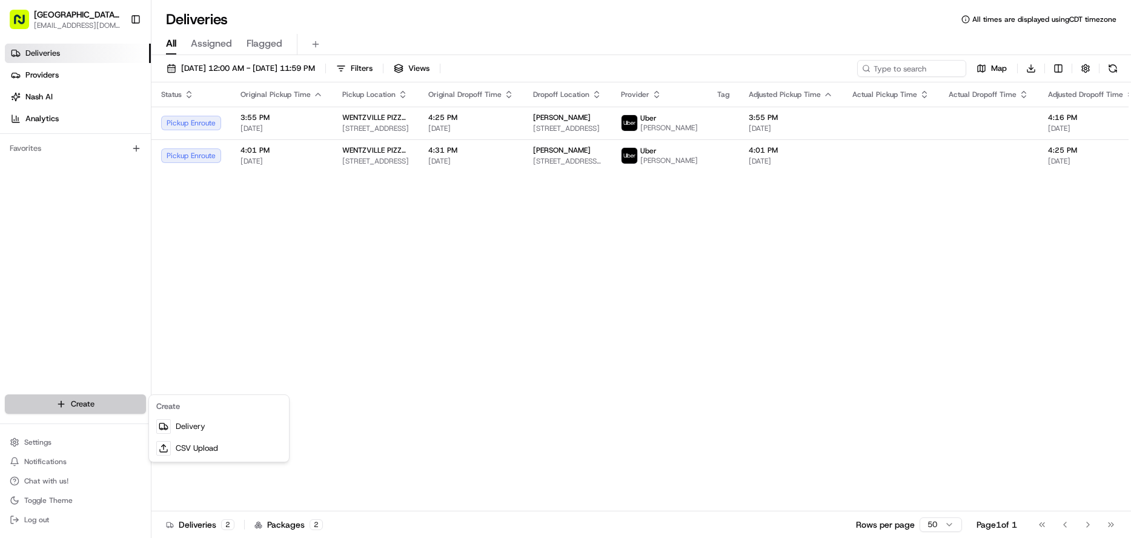
click at [81, 401] on html "Pizza Ranch - [GEOGRAPHIC_DATA], [GEOGRAPHIC_DATA] [EMAIL_ADDRESS][DOMAIN_NAME]…" at bounding box center [565, 269] width 1131 height 538
click at [185, 428] on link "Delivery" at bounding box center [219, 427] width 135 height 22
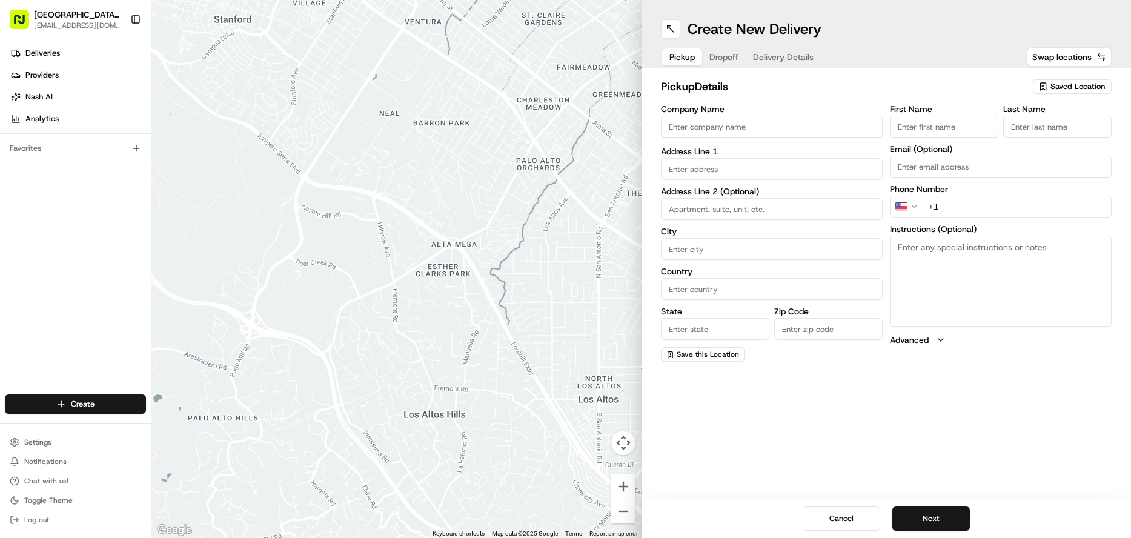
click at [737, 130] on input "Company Name" at bounding box center [772, 127] width 222 height 22
type input "WENTZVILLE PIZZA RANCH"
type input "[STREET_ADDRESS]"
type input "[GEOGRAPHIC_DATA]"
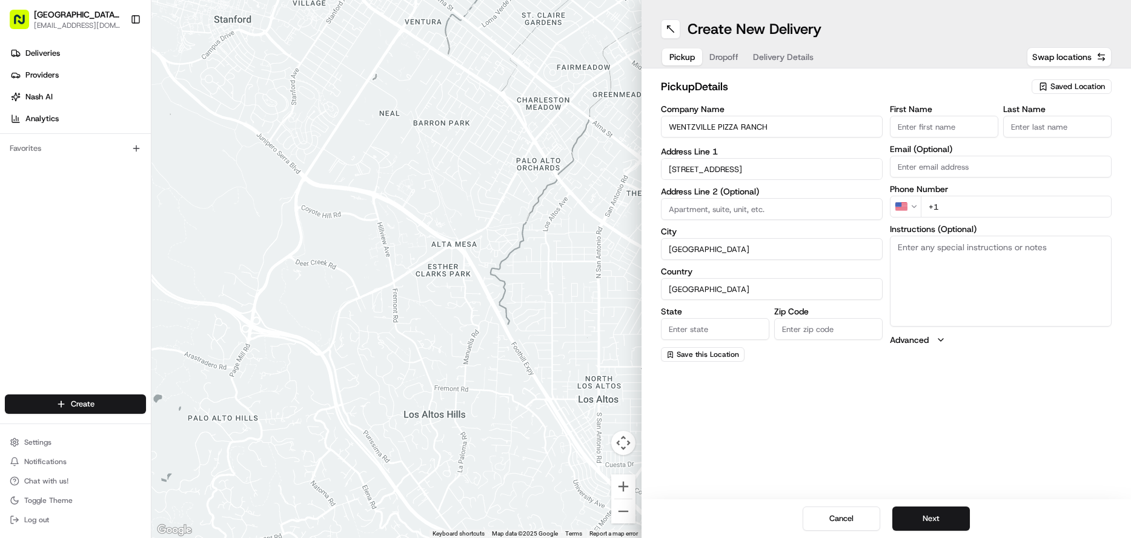
type input "MO"
type input "63385-3405"
type input "[GEOGRAPHIC_DATA]"
type input "Ranch"
type input "[EMAIL_ADDRESS][DOMAIN_NAME]"
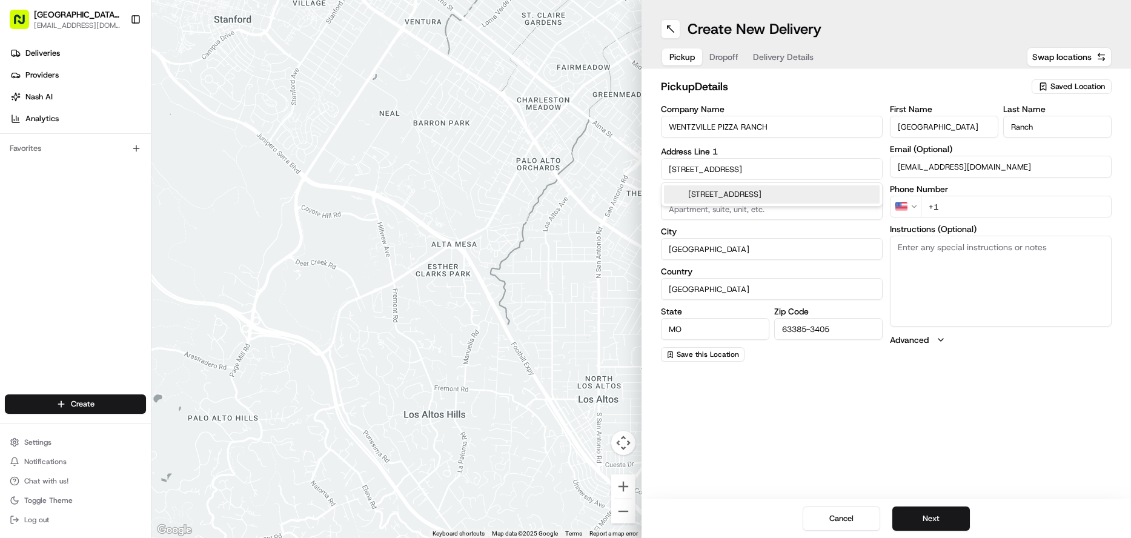
click at [973, 208] on input "+1" at bounding box center [1016, 207] width 191 height 22
type input "[PHONE_NUMBER]"
click at [943, 259] on textarea "Instructions (Optional)" at bounding box center [1001, 281] width 222 height 91
paste textarea "Please pick up order inside Carry Out door"
type textarea "Please pick up order inside Carry Out door"
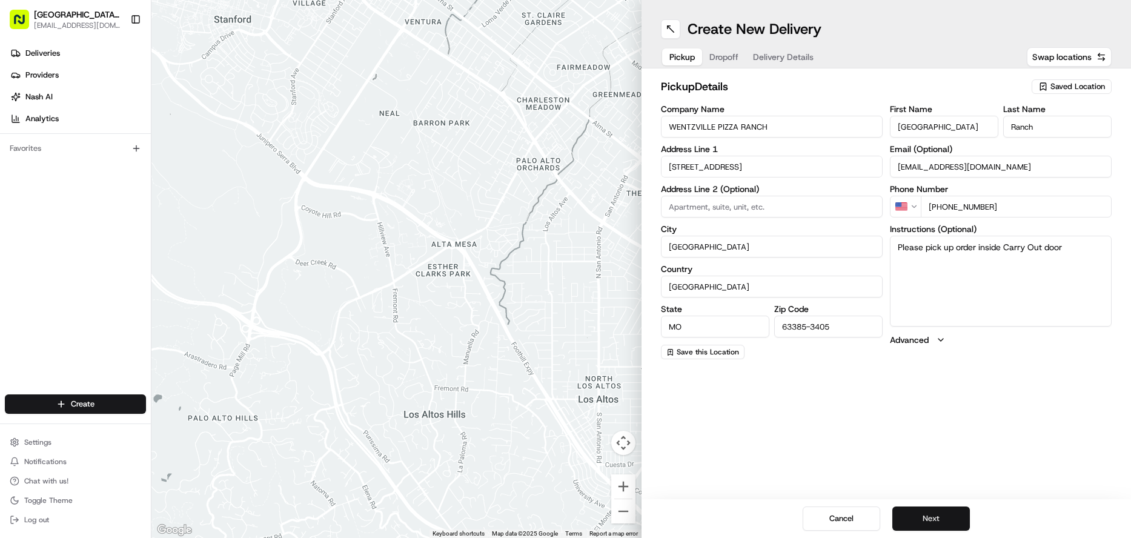
click at [933, 522] on button "Next" at bounding box center [932, 519] width 78 height 24
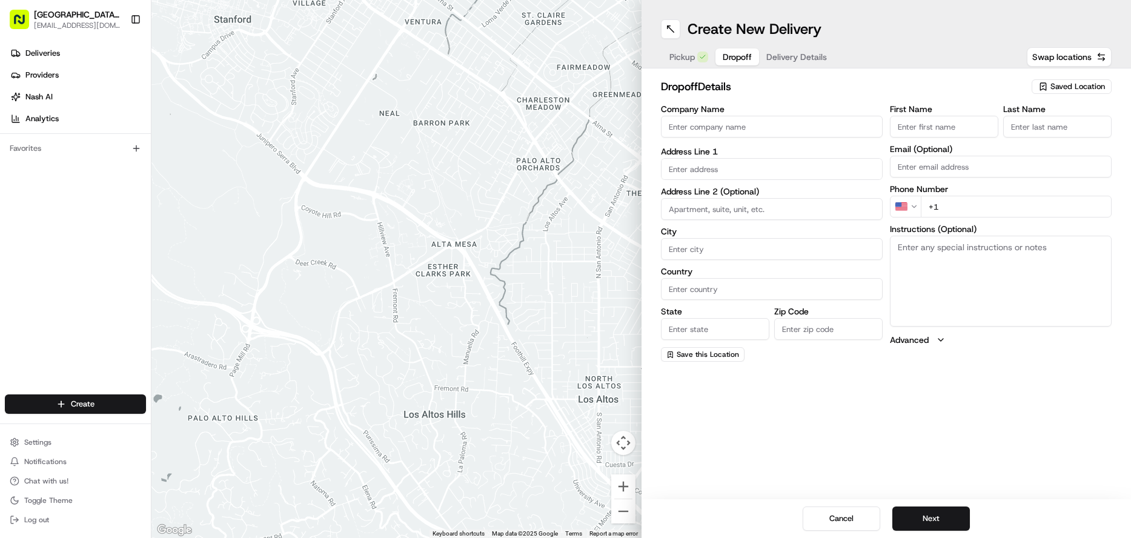
click at [941, 127] on input "First Name" at bounding box center [944, 127] width 108 height 22
type input "[PERSON_NAME]"
click at [1029, 130] on input "Last Name" at bounding box center [1058, 127] width 108 height 22
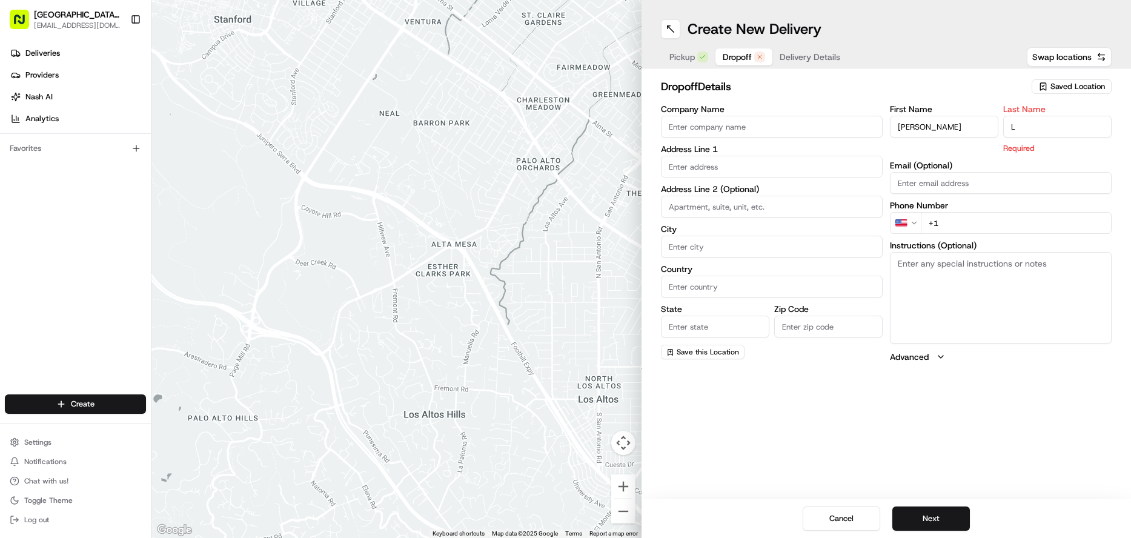
type input "L"
click at [691, 162] on input "text" at bounding box center [772, 167] width 222 height 22
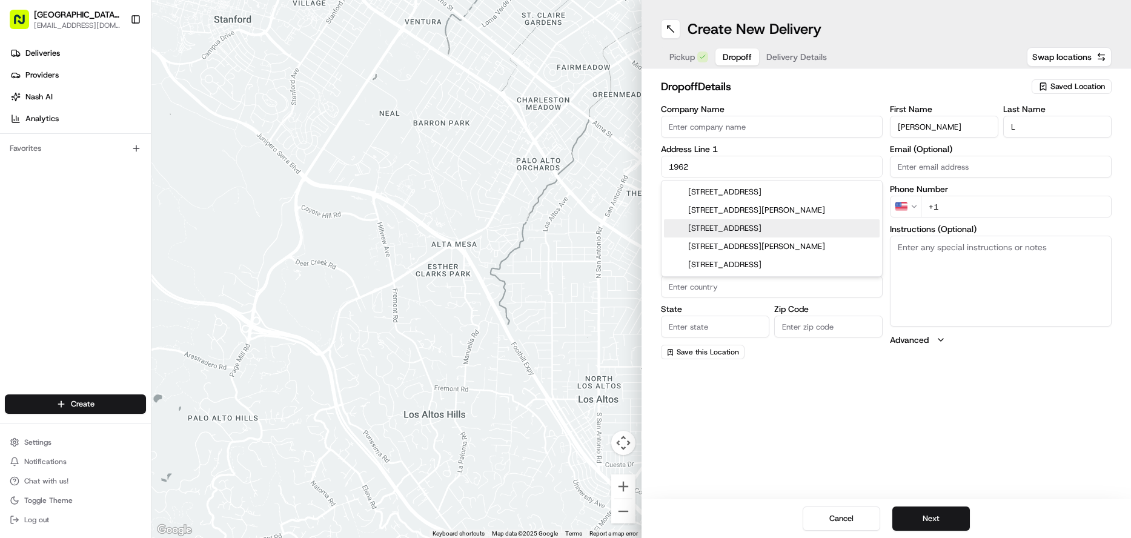
click at [753, 234] on div "[STREET_ADDRESS]" at bounding box center [772, 228] width 216 height 18
type input "[STREET_ADDRESS]"
type input "[GEOGRAPHIC_DATA]"
type input "MO"
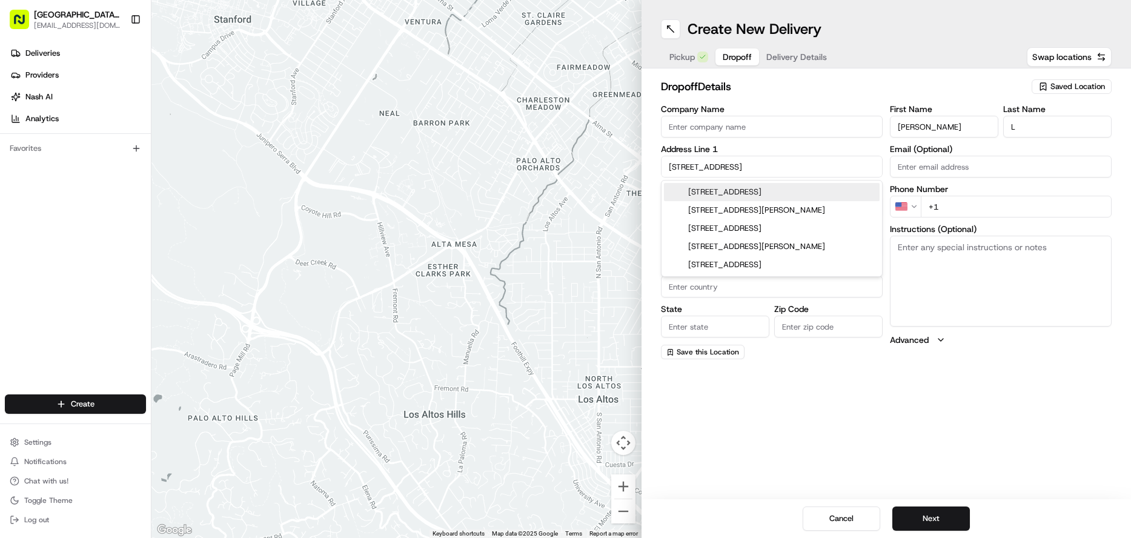
type input "63385"
type input "[STREET_ADDRESS]"
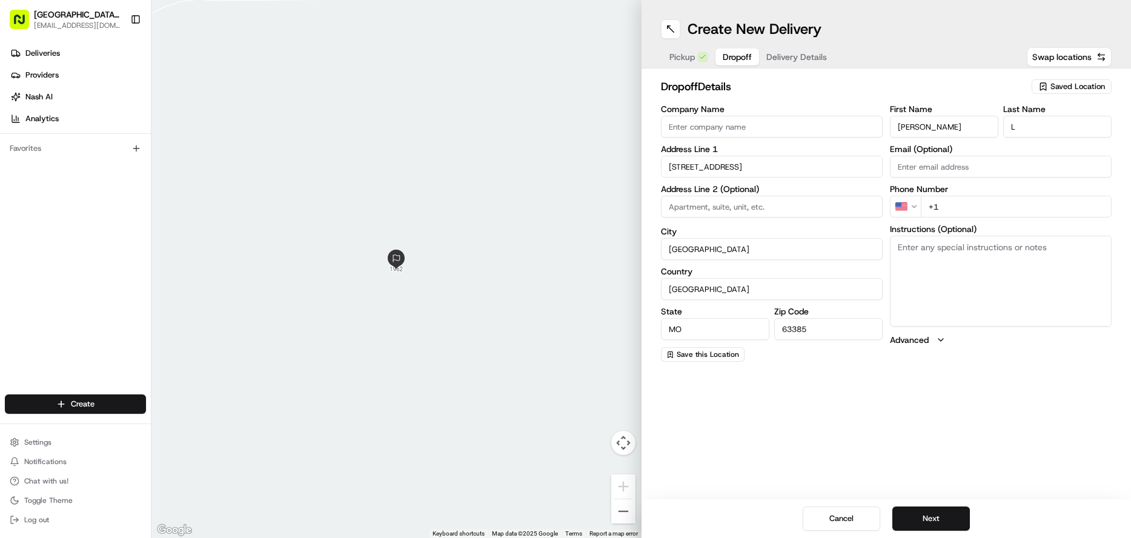
click at [970, 216] on input "+1" at bounding box center [1016, 207] width 191 height 22
type input "[PHONE_NUMBER]"
click at [937, 510] on button "Next" at bounding box center [932, 519] width 78 height 24
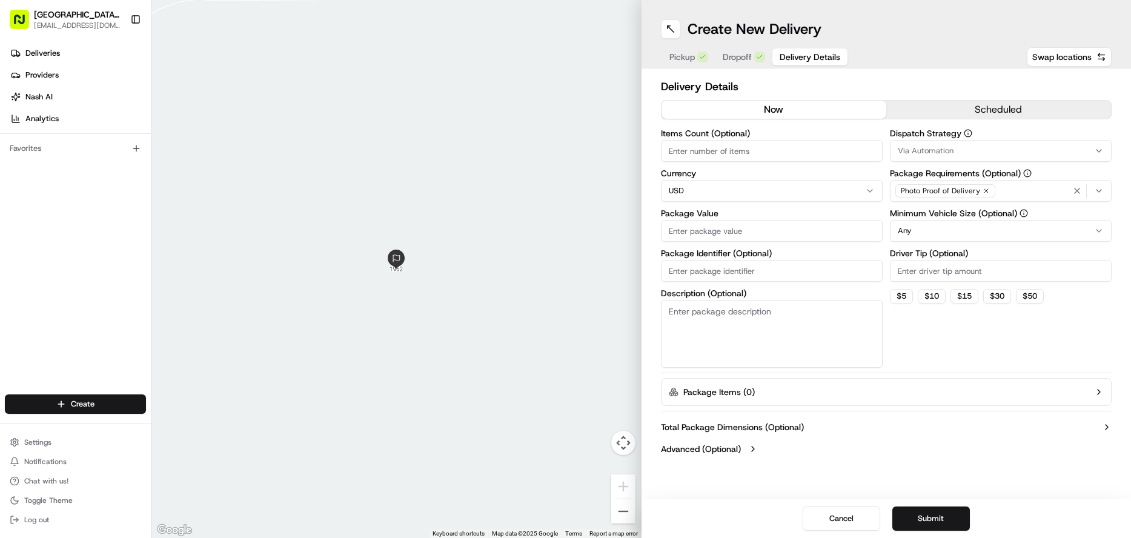
click at [711, 232] on input "Package Value" at bounding box center [772, 231] width 222 height 22
type input "65.98"
click at [956, 272] on input "Driver Tip (Optional)" at bounding box center [1001, 271] width 222 height 22
type input "10.00"
click at [930, 522] on button "Submit" at bounding box center [932, 519] width 78 height 24
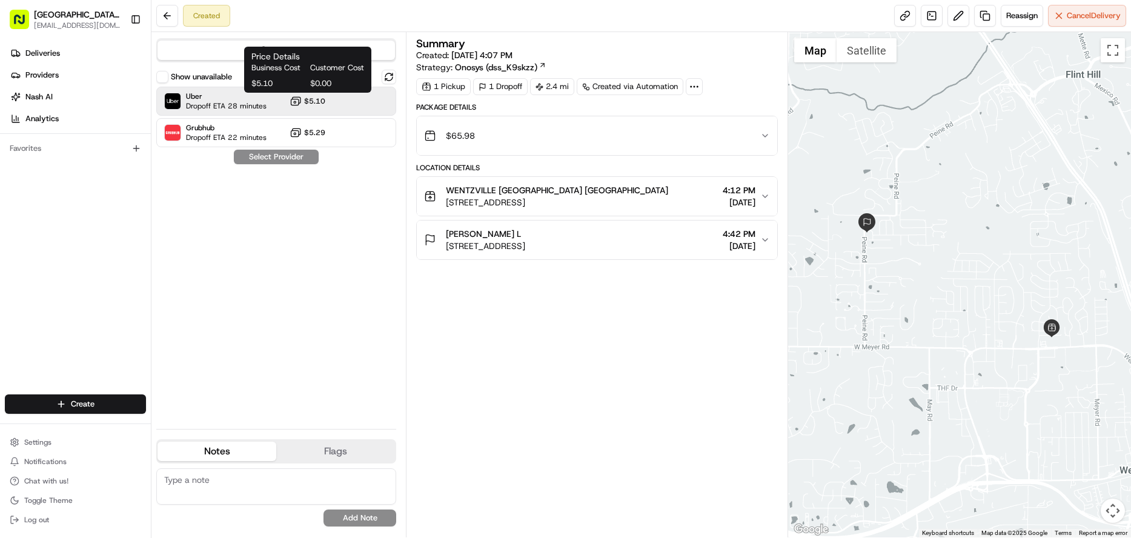
click at [320, 106] on button "$5.10" at bounding box center [308, 101] width 36 height 12
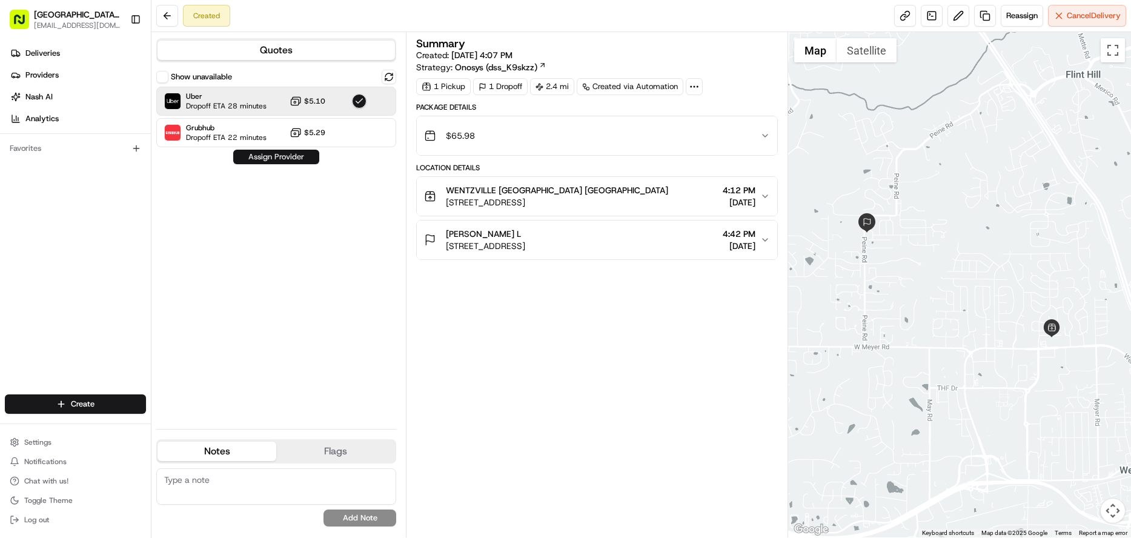
click at [307, 159] on button "Assign Provider" at bounding box center [276, 157] width 86 height 15
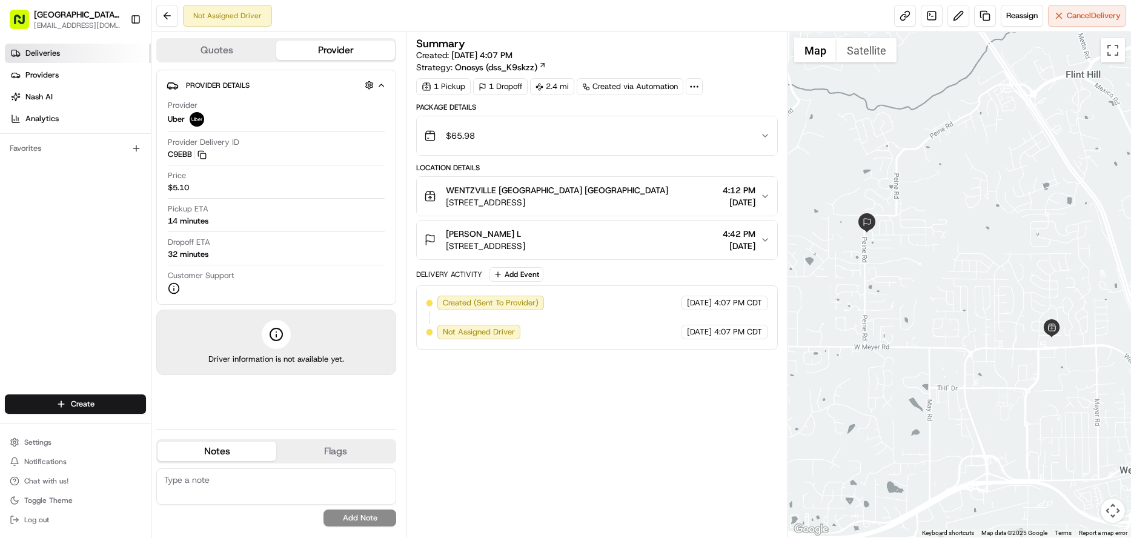
click at [70, 59] on link "Deliveries" at bounding box center [78, 53] width 146 height 19
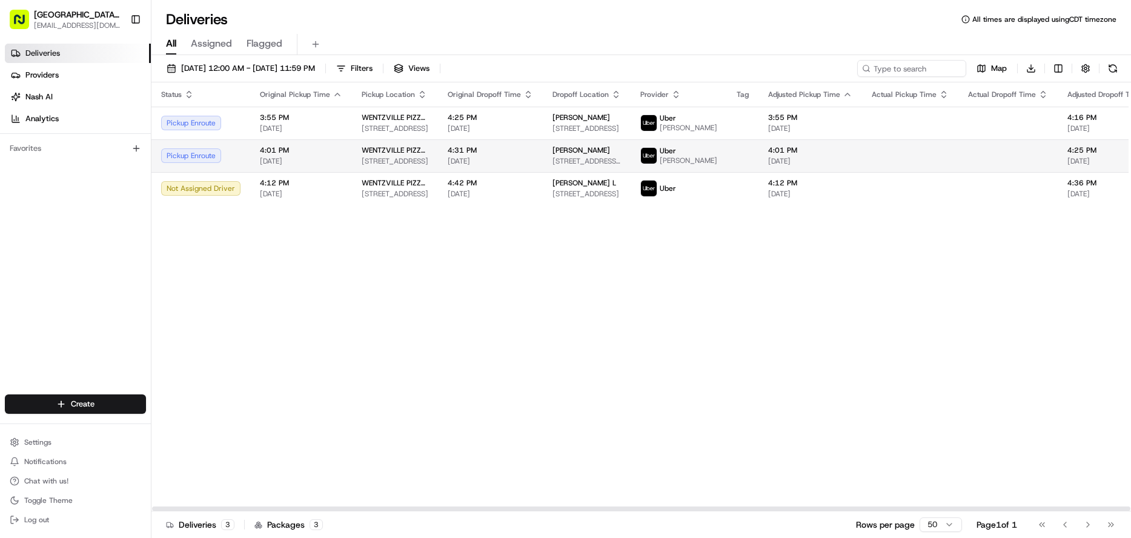
click at [182, 163] on div "Pickup Enroute" at bounding box center [200, 155] width 79 height 15
click at [201, 163] on div "Pickup Enroute" at bounding box center [200, 155] width 79 height 15
click at [251, 167] on td "4:01 PM [DATE]" at bounding box center [301, 155] width 102 height 33
click at [242, 169] on td "Pickup Enroute" at bounding box center [201, 155] width 99 height 33
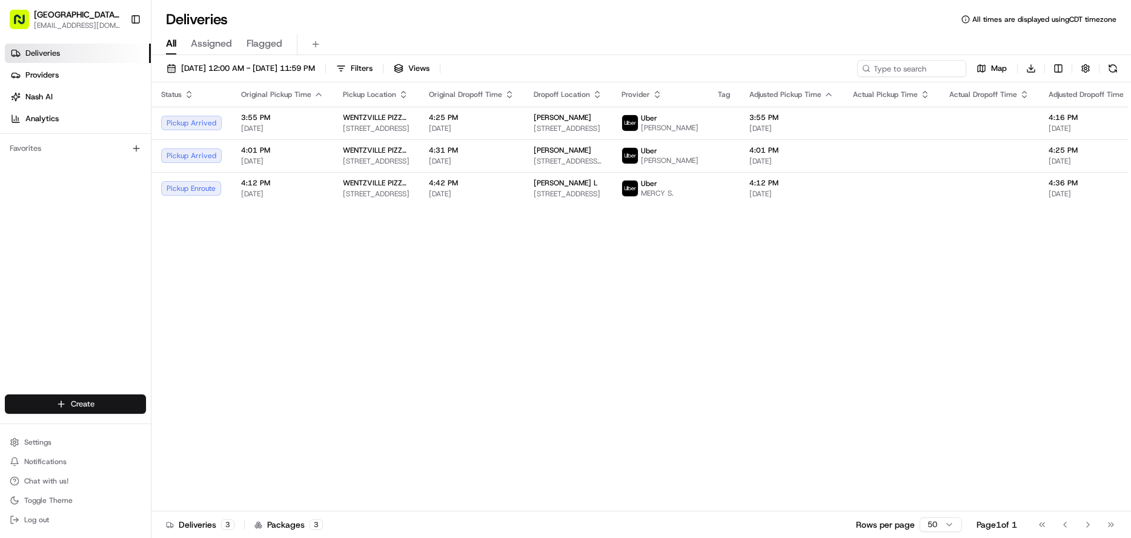
click at [81, 407] on html "Pizza Ranch - [GEOGRAPHIC_DATA], [GEOGRAPHIC_DATA] [EMAIL_ADDRESS][DOMAIN_NAME]…" at bounding box center [565, 269] width 1131 height 538
click at [193, 428] on link "Delivery" at bounding box center [219, 427] width 135 height 22
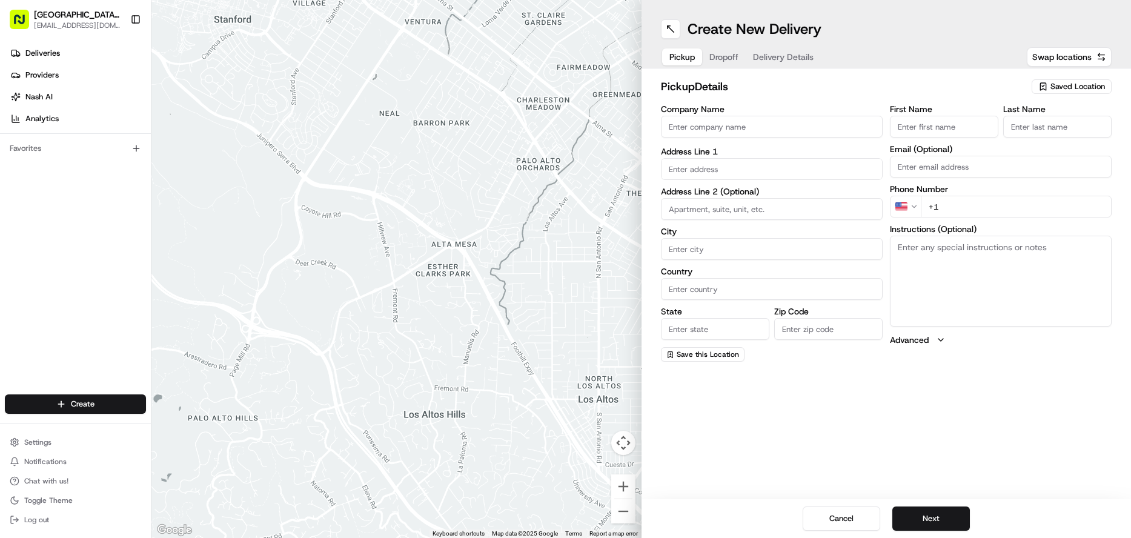
click at [728, 128] on input "Company Name" at bounding box center [772, 127] width 222 height 22
type input "WENTZVILLE PIZZA RANCH"
type input "[STREET_ADDRESS]"
type input "[GEOGRAPHIC_DATA]"
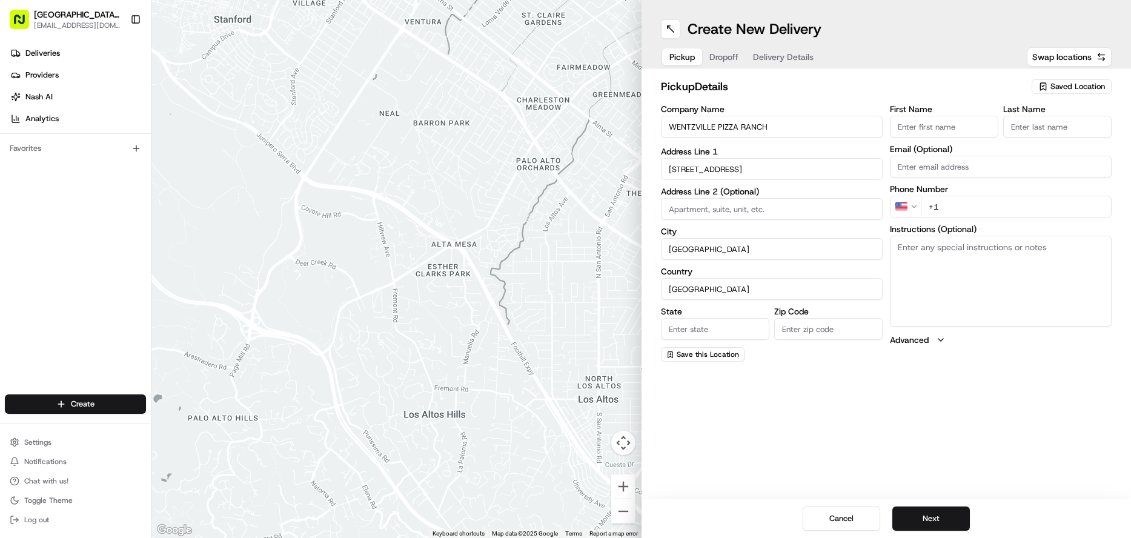
type input "MO"
type input "63385-3405"
type input "[GEOGRAPHIC_DATA]"
type input "Ranch"
type input "[EMAIL_ADDRESS][DOMAIN_NAME]"
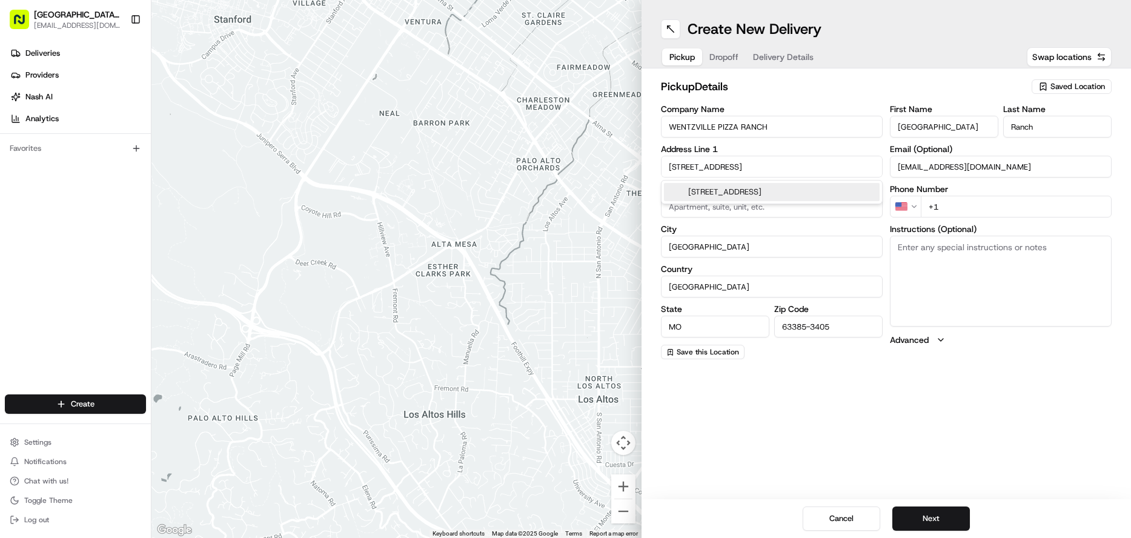
click at [976, 208] on input "+1" at bounding box center [1016, 207] width 191 height 22
type input "[PHONE_NUMBER]"
click at [962, 255] on textarea "Instructions (Optional)" at bounding box center [1001, 281] width 222 height 91
paste textarea "Please pick up order inside Carry Out door"
type textarea "Please pick up order inside Carry Out door"
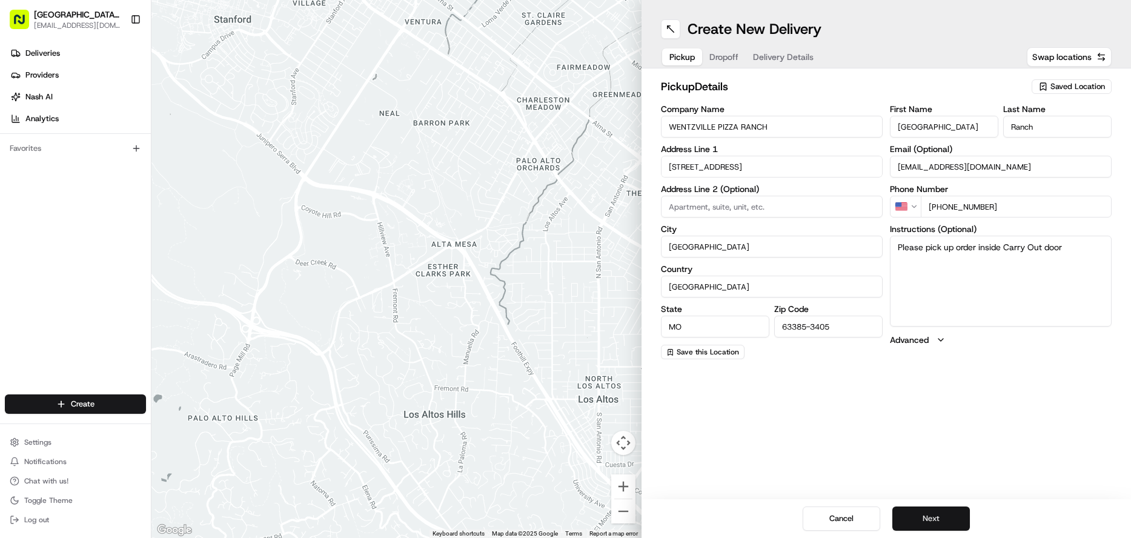
click at [918, 517] on button "Next" at bounding box center [932, 519] width 78 height 24
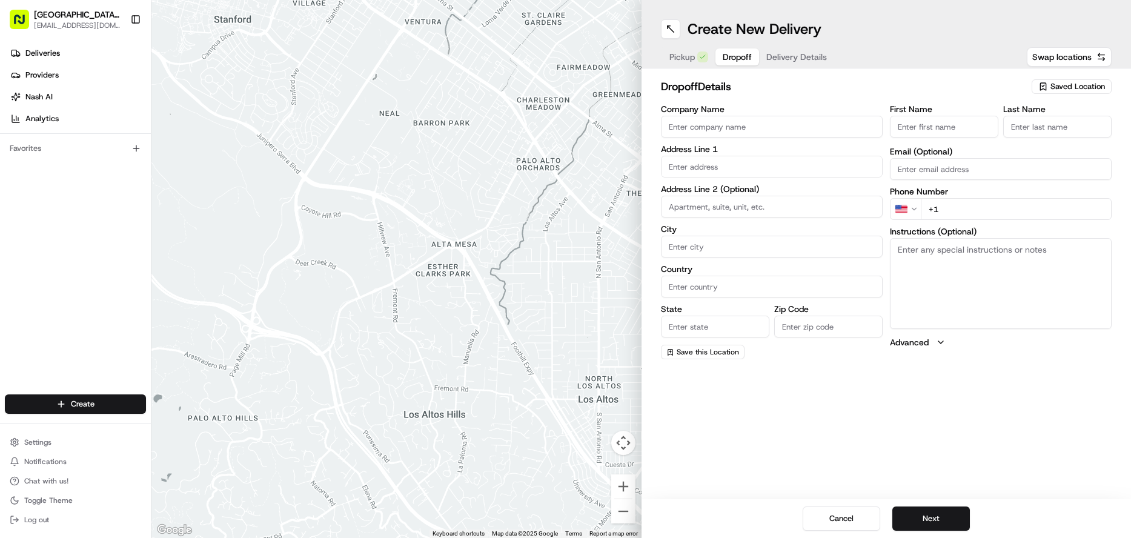
click at [941, 133] on input "First Name" at bounding box center [944, 127] width 108 height 22
type input "[PERSON_NAME]"
click at [1027, 135] on input "Last Name" at bounding box center [1058, 127] width 108 height 22
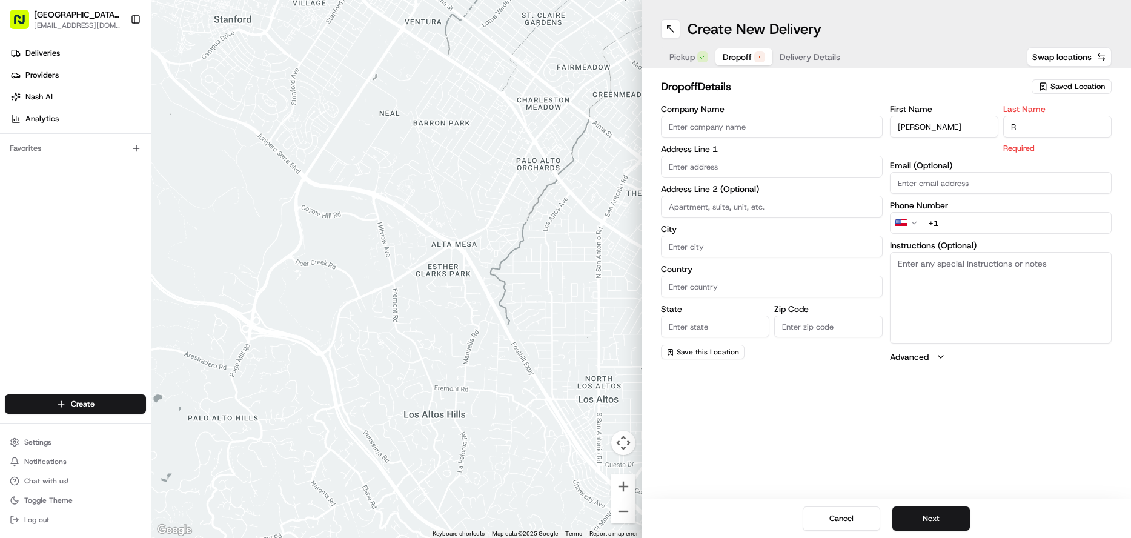
type input "R"
click at [735, 165] on input "text" at bounding box center [772, 167] width 222 height 22
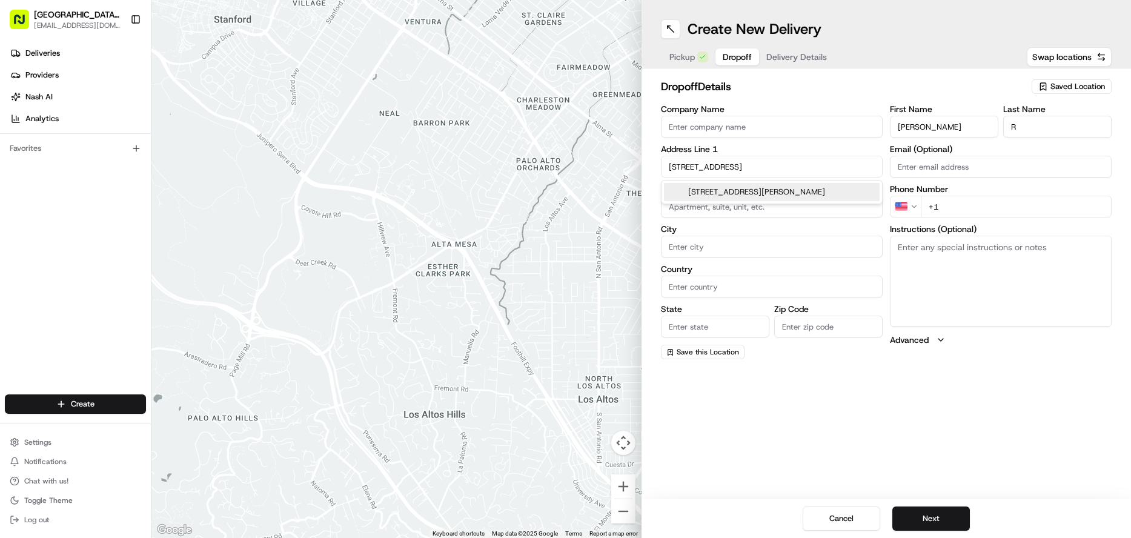
type input "[STREET_ADDRESS]"
click at [738, 251] on input "City" at bounding box center [772, 247] width 222 height 22
type input "[GEOGRAPHIC_DATA]"
type input "MO"
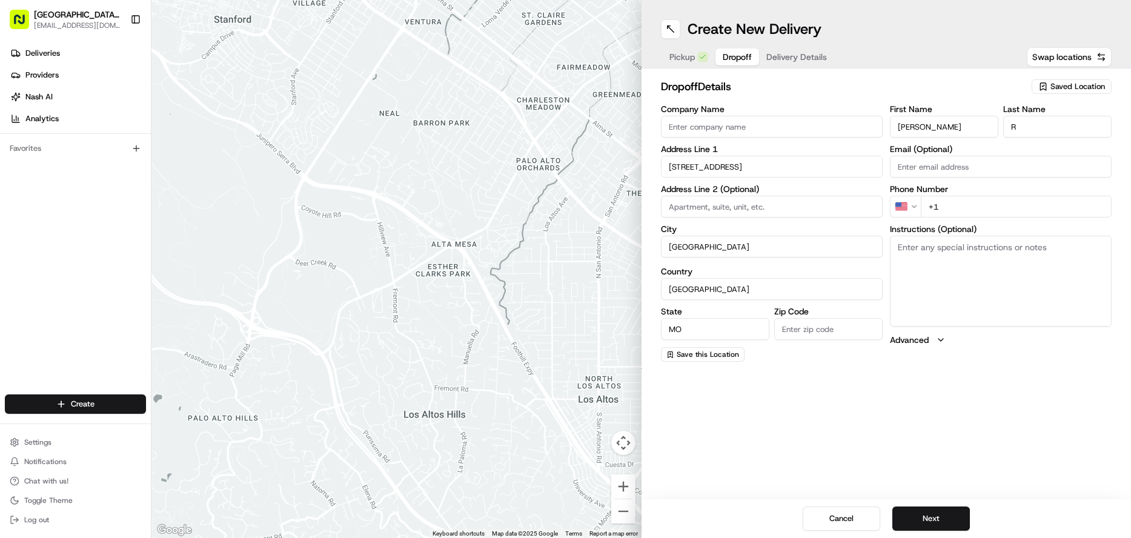
type input "63385"
click at [955, 216] on body "Pizza Ranch - [GEOGRAPHIC_DATA], [GEOGRAPHIC_DATA] [EMAIL_ADDRESS][DOMAIN_NAME]…" at bounding box center [565, 269] width 1131 height 538
type input "[PHONE_NUMBER]"
click at [946, 519] on button "Next" at bounding box center [932, 519] width 78 height 24
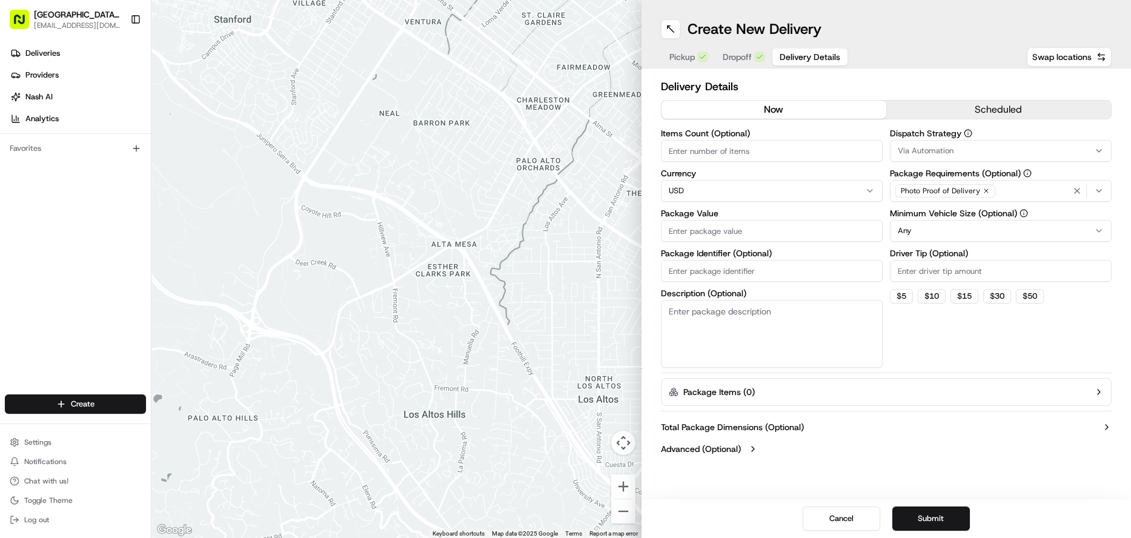
click at [710, 235] on input "Package Value" at bounding box center [772, 231] width 222 height 22
type input "65.96"
click at [1102, 189] on icon "button" at bounding box center [1099, 191] width 10 height 10
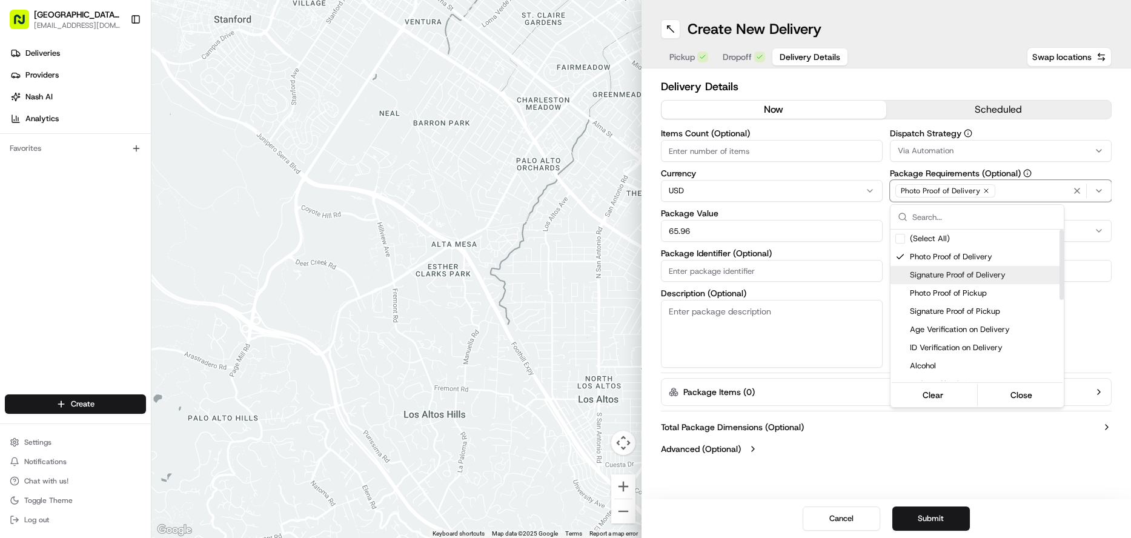
click at [907, 272] on div "Signature Proof of Delivery" at bounding box center [977, 275] width 173 height 18
click at [905, 256] on div "Photo Proof of Delivery" at bounding box center [977, 257] width 173 height 18
click at [956, 456] on html "Pizza Ranch - [GEOGRAPHIC_DATA], [GEOGRAPHIC_DATA] [EMAIL_ADDRESS][DOMAIN_NAME]…" at bounding box center [565, 269] width 1131 height 538
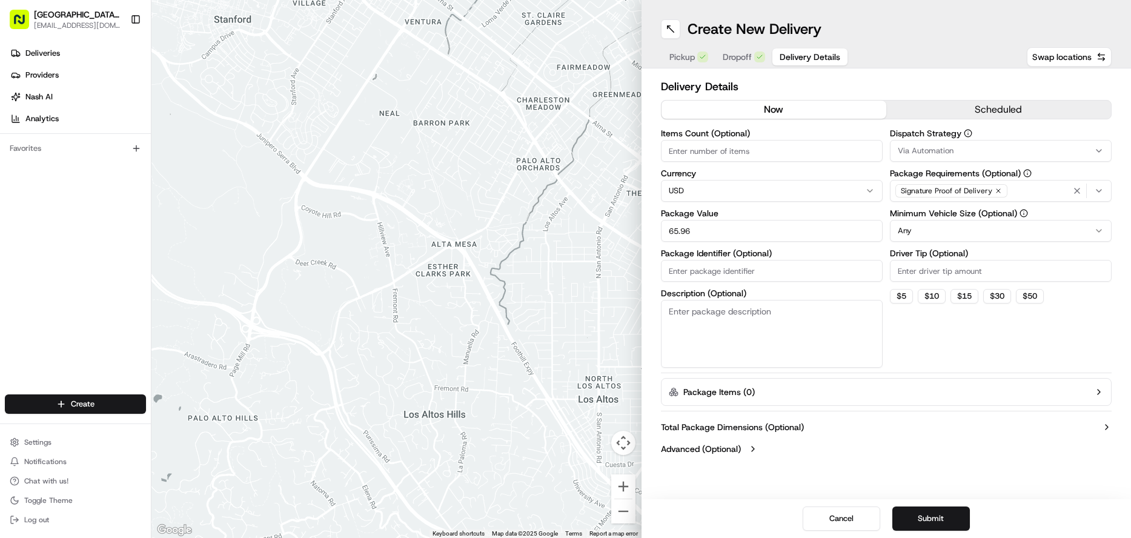
click at [937, 272] on input "Driver Tip (Optional)" at bounding box center [1001, 271] width 222 height 22
type input "12.79"
click at [928, 520] on button "Submit" at bounding box center [932, 519] width 78 height 24
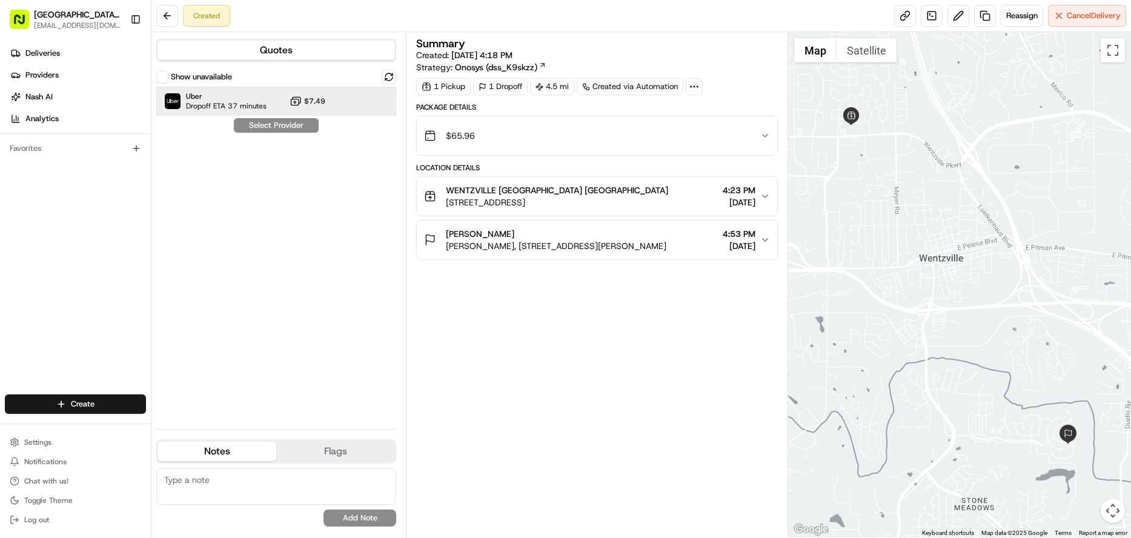
click at [340, 99] on div "Uber Dropoff ETA 37 minutes $7.49" at bounding box center [276, 101] width 240 height 29
click at [293, 128] on button "Assign Provider" at bounding box center [276, 125] width 86 height 15
